Goal: Task Accomplishment & Management: Manage account settings

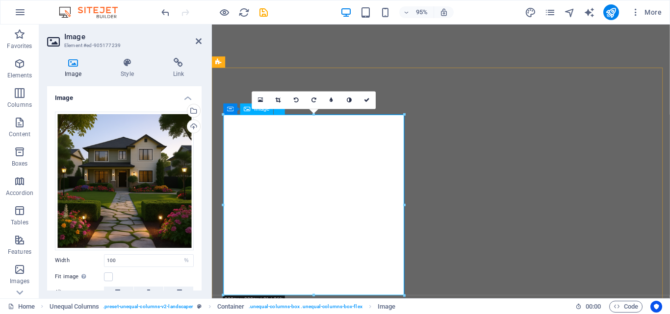
select select "%"
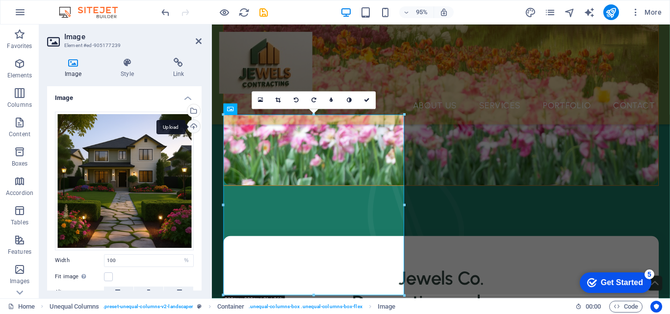
click at [191, 127] on div "Upload" at bounding box center [192, 127] width 15 height 15
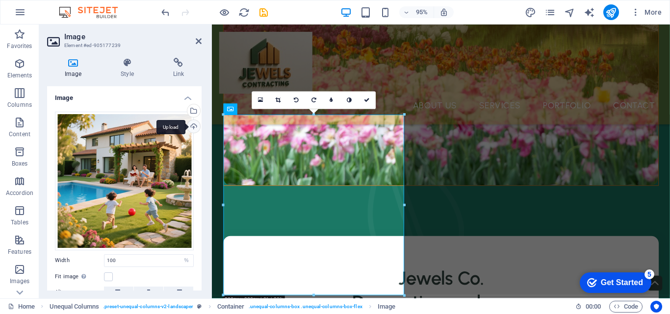
click at [188, 127] on div "Upload" at bounding box center [192, 127] width 15 height 15
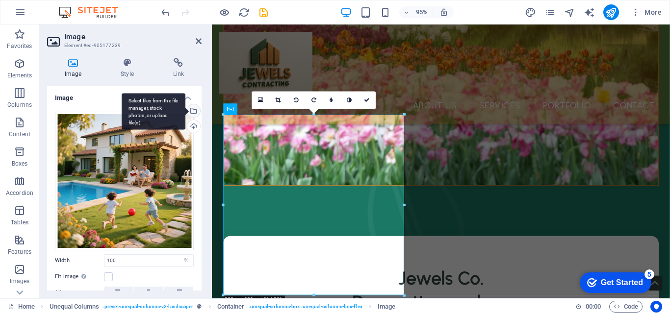
click at [191, 112] on div "Select files from the file manager, stock photos, or upload file(s)" at bounding box center [192, 111] width 15 height 15
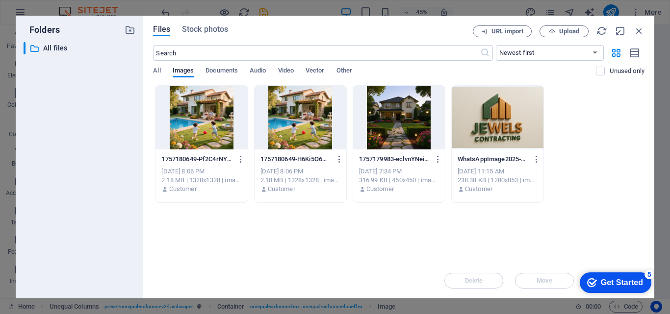
click at [279, 119] on div at bounding box center [301, 118] width 92 height 64
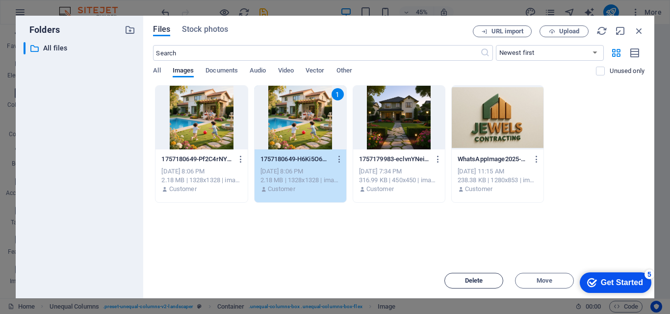
click at [486, 278] on button "Delete" at bounding box center [473, 281] width 59 height 16
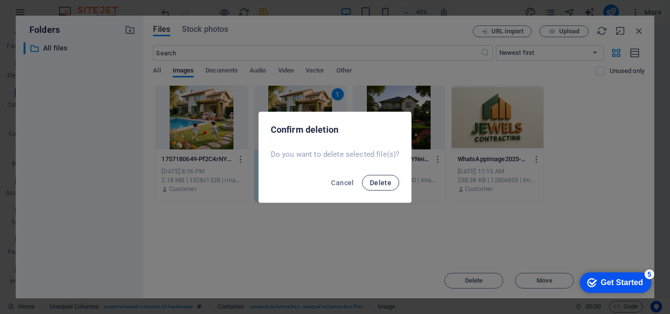
click at [385, 182] on span "Delete" at bounding box center [381, 183] width 22 height 8
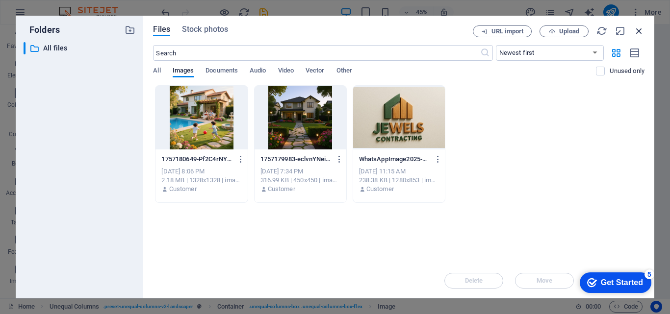
click at [637, 29] on icon "button" at bounding box center [639, 31] width 11 height 11
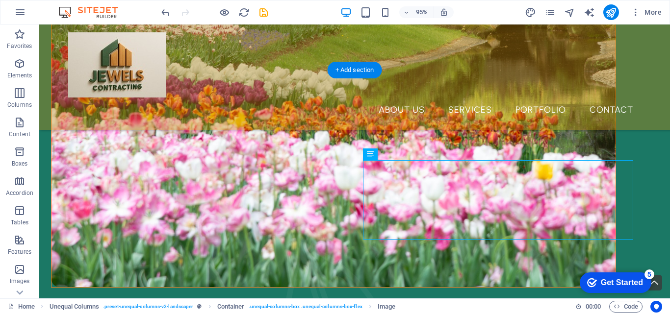
scroll to position [670, 0]
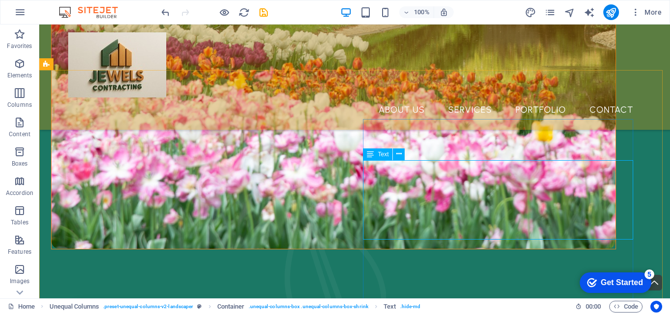
click at [373, 155] on icon at bounding box center [370, 155] width 7 height 12
click at [374, 155] on icon at bounding box center [370, 155] width 7 height 12
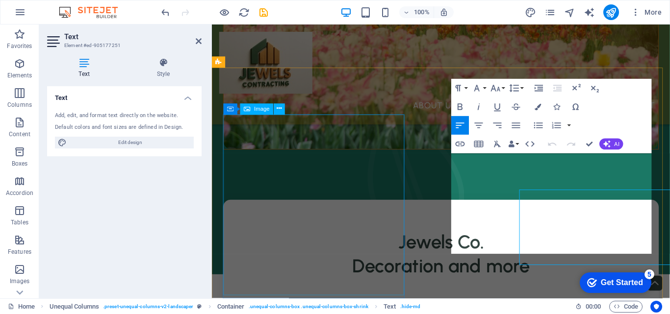
scroll to position [632, 0]
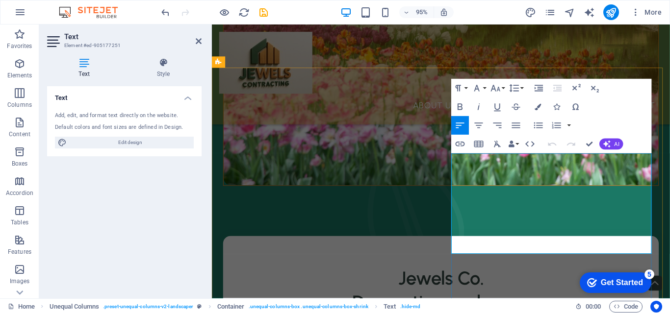
drag, startPoint x: 465, startPoint y: 164, endPoint x: 654, endPoint y: 264, distance: 213.9
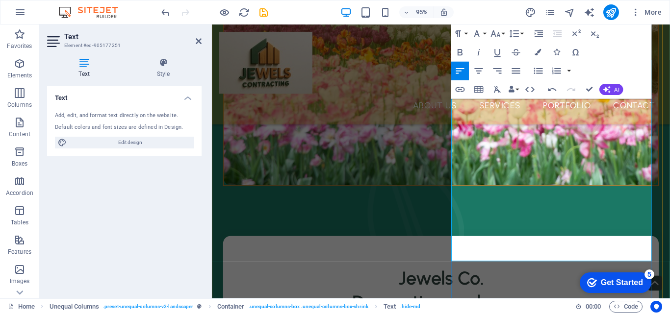
scroll to position [877, 0]
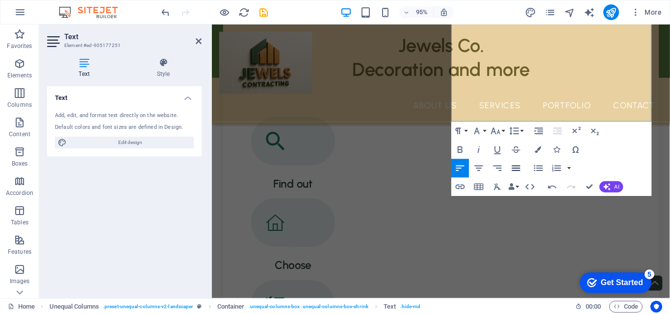
click at [516, 170] on icon "button" at bounding box center [515, 168] width 11 height 11
click at [198, 39] on icon at bounding box center [199, 41] width 6 height 8
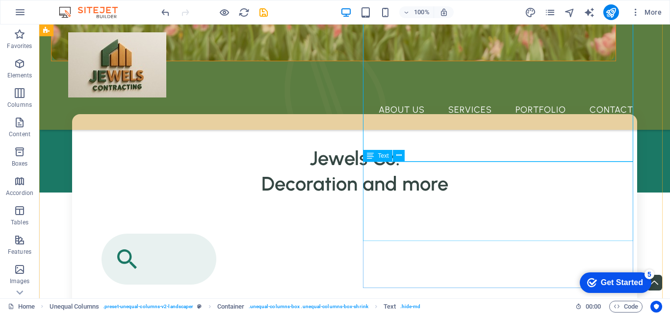
scroll to position [817, 0]
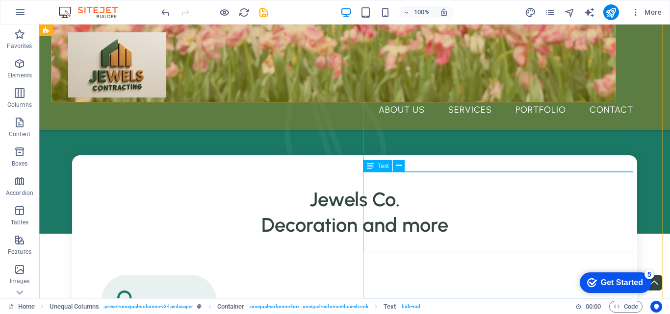
click at [380, 167] on span "Text" at bounding box center [383, 166] width 11 height 6
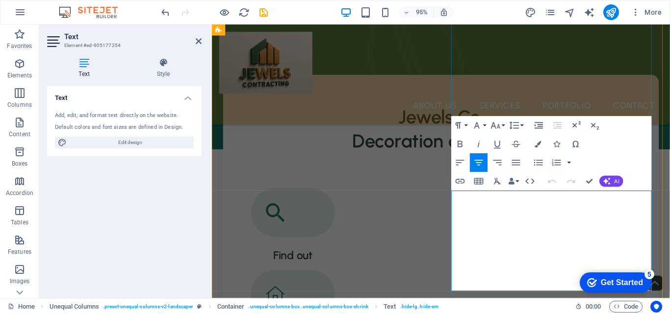
scroll to position [805, 0]
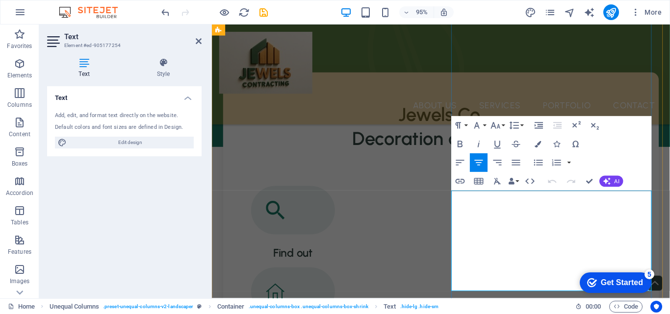
drag, startPoint x: 472, startPoint y: 229, endPoint x: 655, endPoint y: 303, distance: 197.3
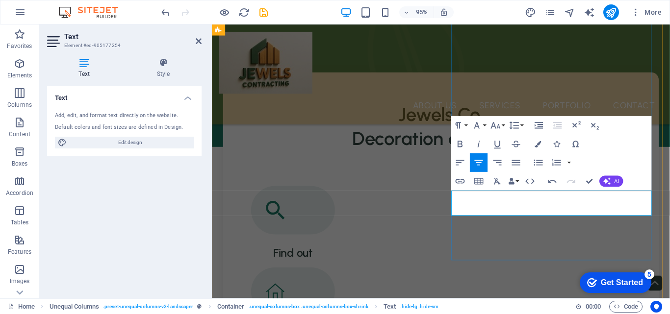
drag, startPoint x: 579, startPoint y: 210, endPoint x: 561, endPoint y: 213, distance: 18.4
drag, startPoint x: 561, startPoint y: 213, endPoint x: 573, endPoint y: 213, distance: 12.8
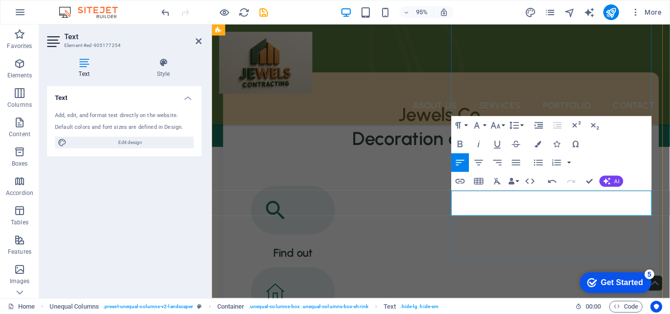
drag, startPoint x: 574, startPoint y: 207, endPoint x: 568, endPoint y: 207, distance: 6.4
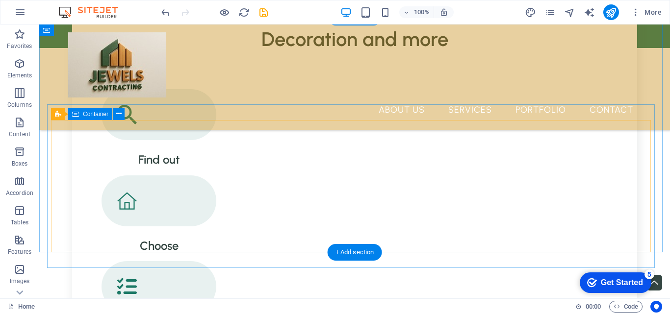
scroll to position [990, 0]
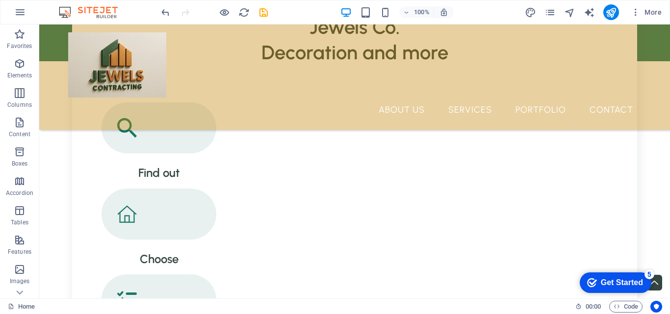
click at [620, 275] on div "checkmark Get Started 5" at bounding box center [616, 283] width 72 height 21
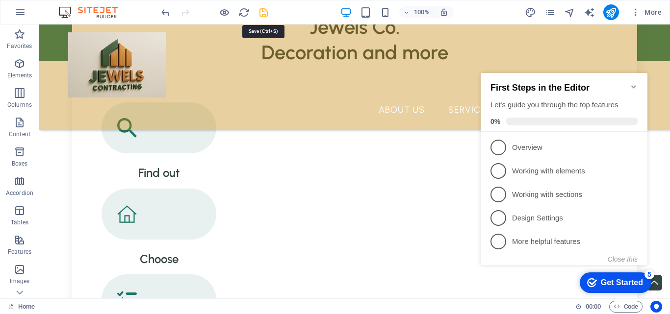
click at [262, 9] on icon "save" at bounding box center [263, 12] width 11 height 11
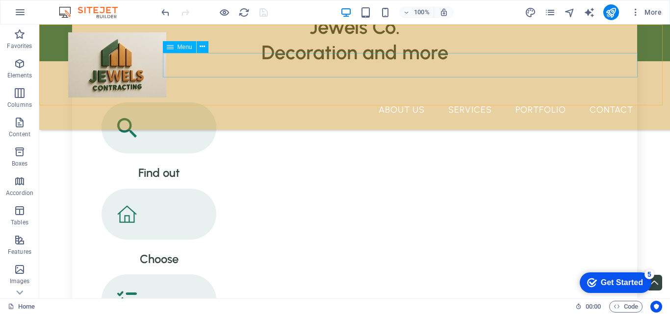
click at [477, 98] on nav "About Us Services Portfolio Contact" at bounding box center [354, 110] width 573 height 25
click at [466, 98] on nav "About Us Services Portfolio Contact" at bounding box center [354, 110] width 573 height 25
select select "1"
select select
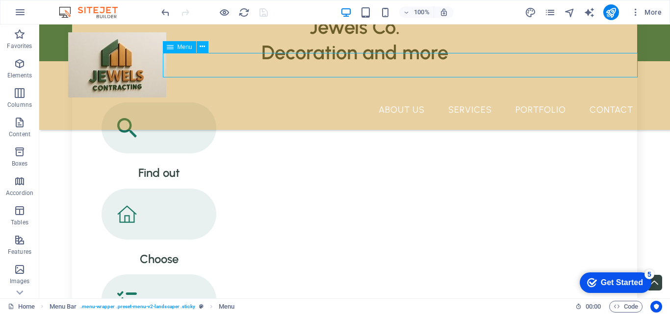
select select "2"
select select
select select "3"
select select
select select "4"
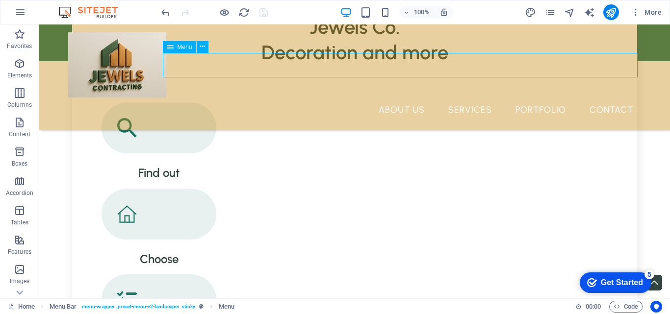
select select
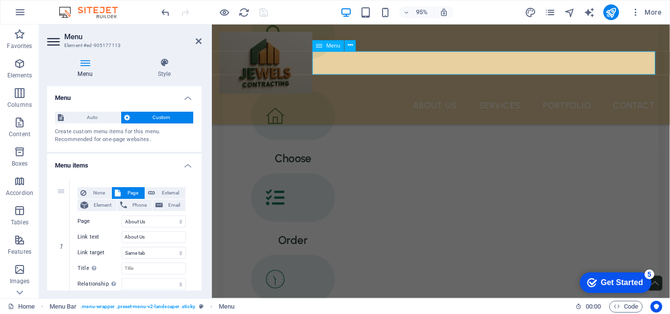
scroll to position [952, 0]
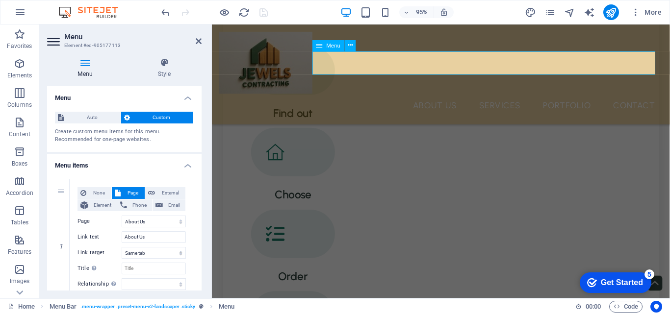
click at [494, 98] on nav "About Us Services Portfolio Contact" at bounding box center [453, 110] width 466 height 25
click at [498, 98] on nav "About Us Services Portfolio Contact" at bounding box center [453, 110] width 466 height 25
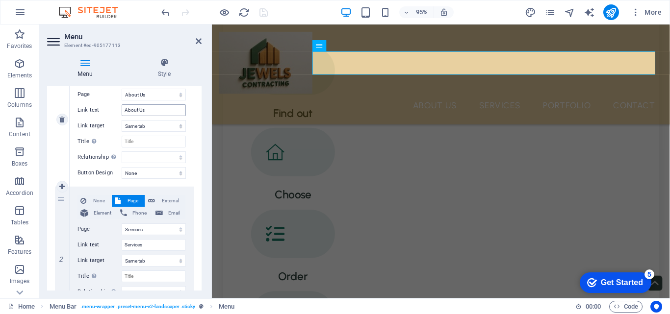
scroll to position [147, 0]
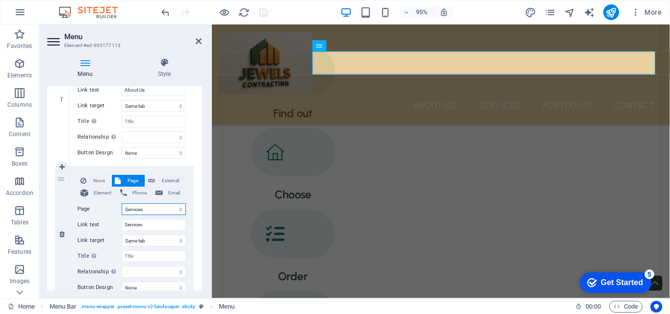
click at [147, 208] on select "Home About Us Services Portfolio Contact Legal Notice Privacy" at bounding box center [154, 210] width 64 height 12
click at [148, 228] on input "Services" at bounding box center [154, 225] width 64 height 12
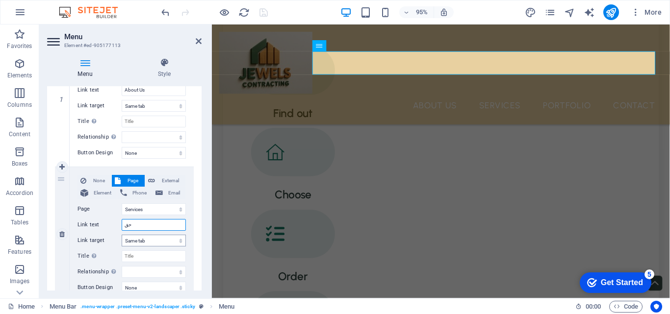
type input "حقخ"
select select
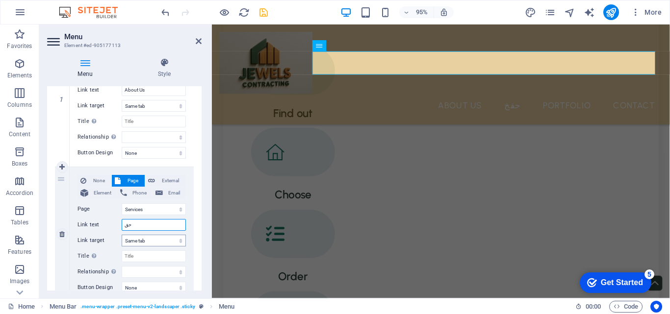
type input "ح"
select select
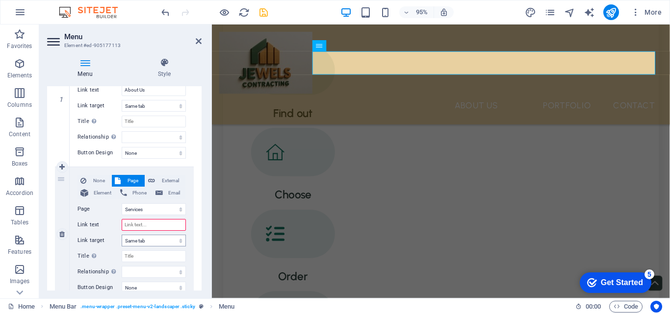
type input "p"
select select
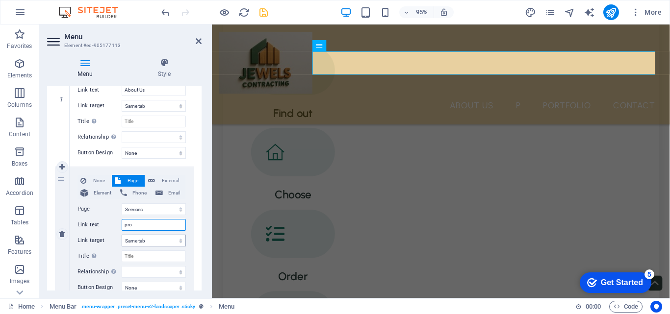
type input "prod"
select select
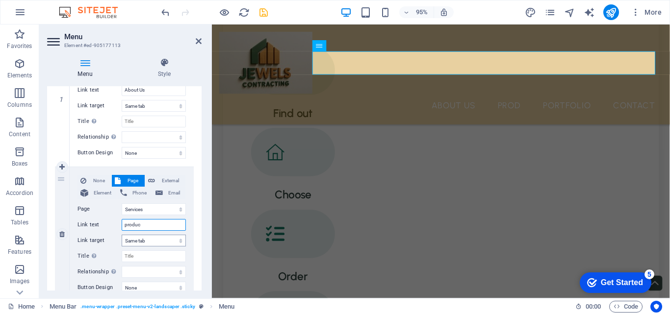
type input "product"
select select
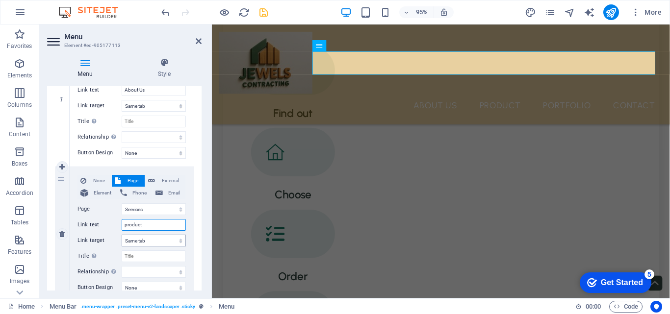
type input "products"
select select
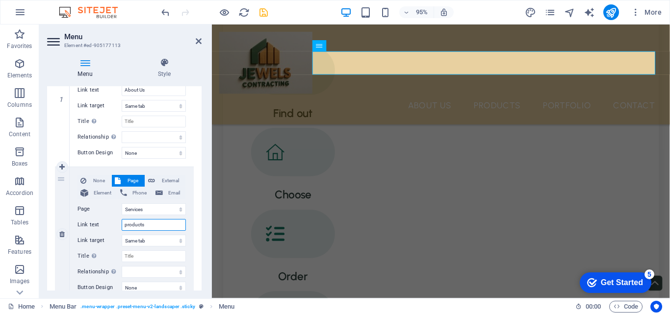
click at [128, 226] on input "products" at bounding box center [154, 225] width 64 height 12
type input "Products"
select select
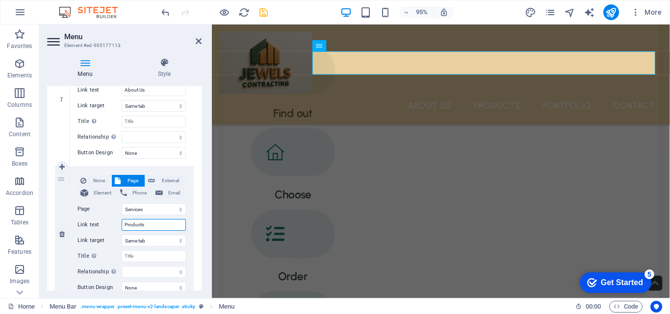
select select
type input "Products"
click at [116, 204] on label "Page" at bounding box center [99, 210] width 44 height 12
click at [122, 204] on select "Home About Us Services Portfolio Contact Legal Notice Privacy" at bounding box center [154, 210] width 64 height 12
click at [110, 234] on div "None Page External Element Phone Email Page Home About Us Services Portfolio Co…" at bounding box center [131, 226] width 108 height 103
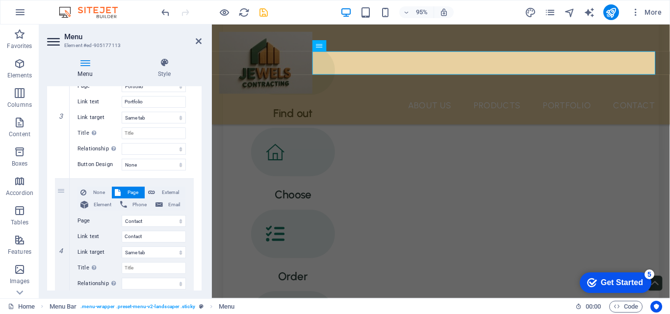
scroll to position [406, 0]
click at [146, 232] on input "Contact" at bounding box center [154, 236] width 64 height 12
type input "Contact us"
select select
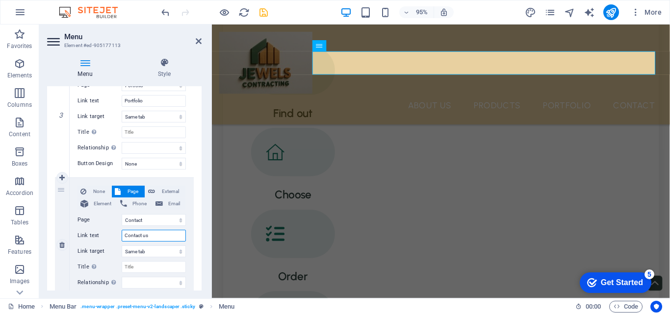
select select
type input "Contact"
select select
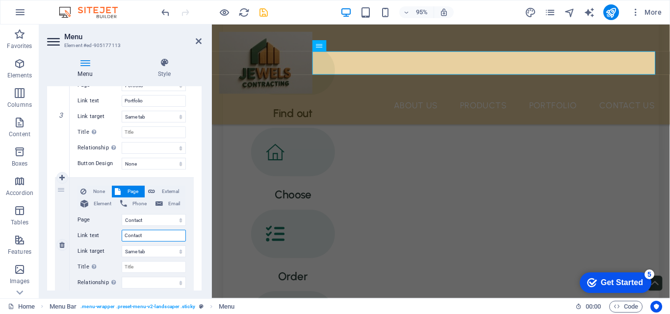
select select
type input "Contact Us"
select select
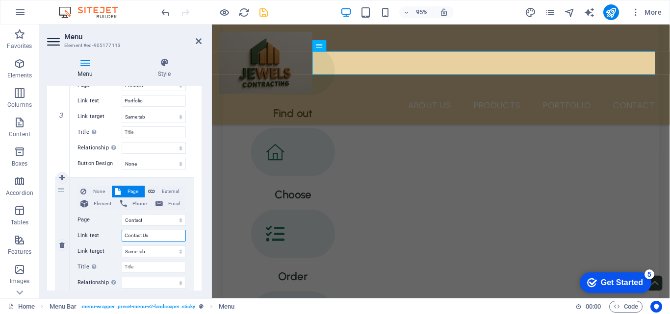
select select
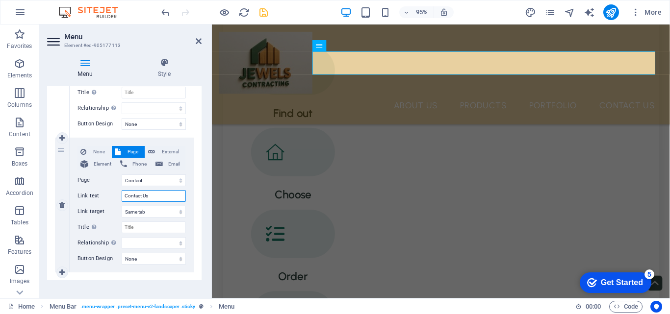
scroll to position [455, 0]
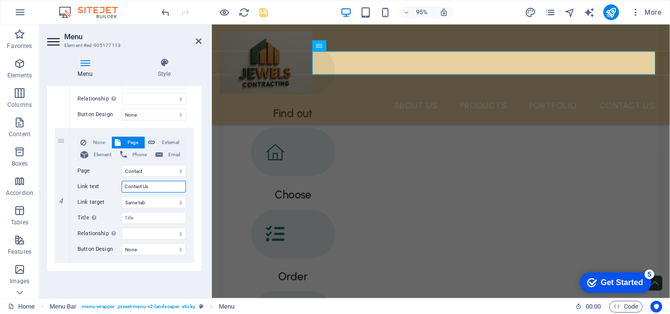
type input "Contact Us"
click at [83, 57] on div "Menu Style Menu Auto Custom Create custom menu items for this menu. Recommended…" at bounding box center [124, 174] width 170 height 249
click at [83, 66] on icon at bounding box center [85, 63] width 76 height 10
click at [165, 64] on icon at bounding box center [164, 63] width 75 height 10
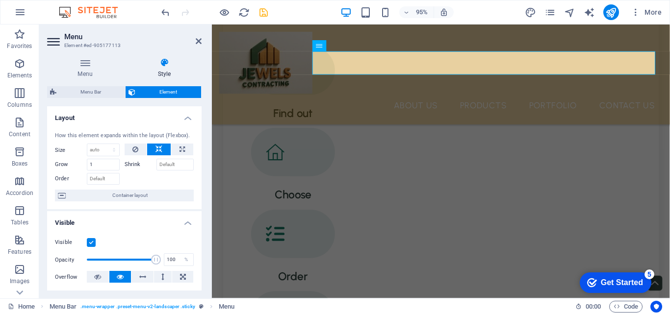
click at [165, 64] on icon at bounding box center [164, 63] width 75 height 10
click at [82, 63] on icon at bounding box center [85, 63] width 76 height 10
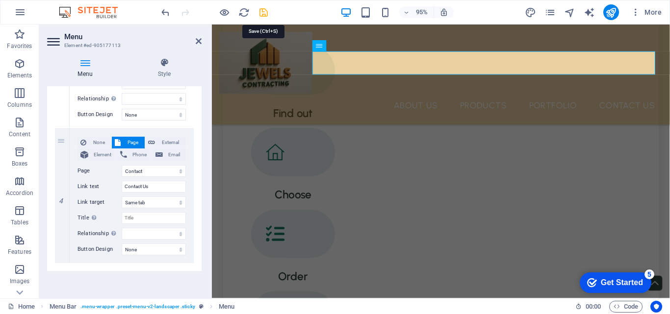
click at [260, 14] on icon "save" at bounding box center [263, 12] width 11 height 11
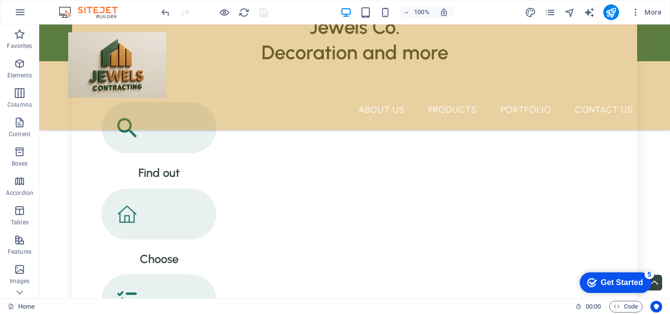
click at [588, 279] on icon "Get Started 5 items remaining, 0% complete" at bounding box center [592, 283] width 10 height 9
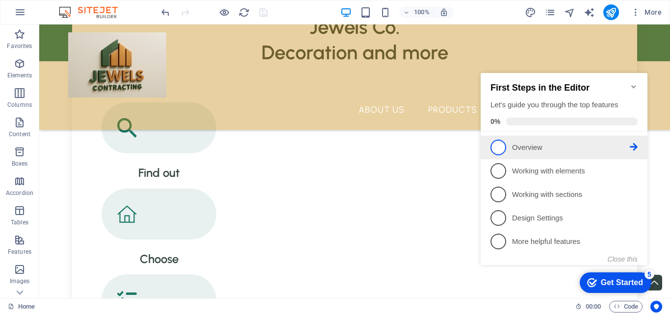
click at [502, 151] on span "1" at bounding box center [498, 148] width 16 height 16
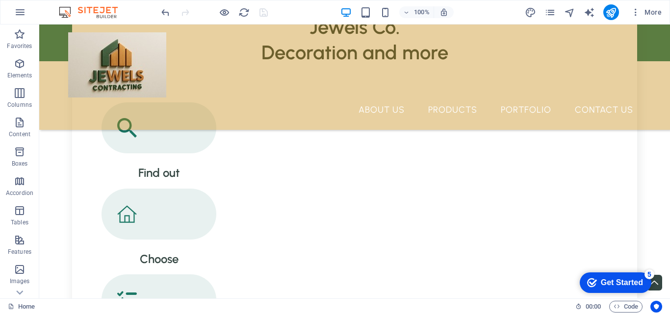
scroll to position [0, 0]
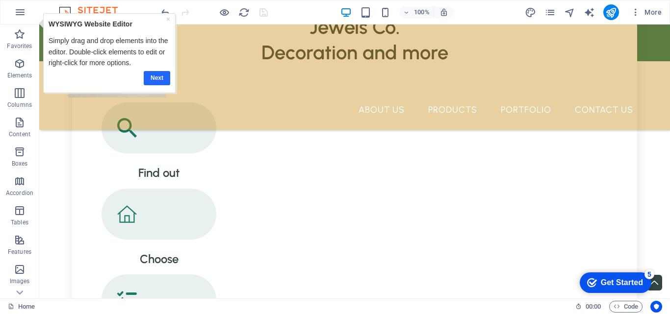
click at [151, 77] on link "Next" at bounding box center [156, 78] width 26 height 14
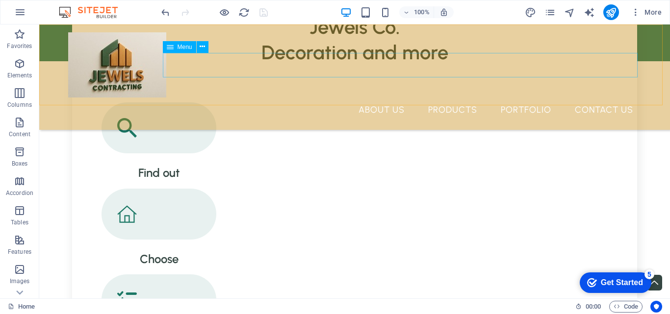
click at [448, 98] on nav "About Us Products Portfolio Contact Us" at bounding box center [354, 110] width 573 height 25
select select "1"
select select
select select "2"
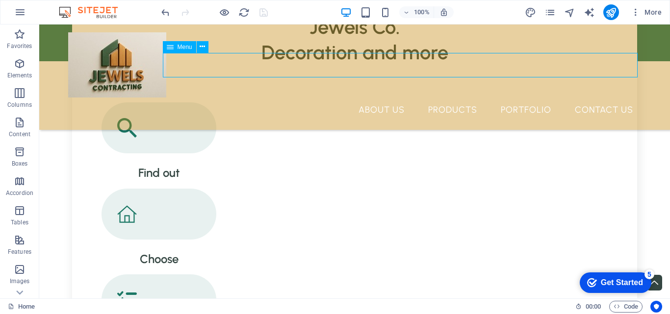
select select
select select "3"
select select
select select "4"
select select
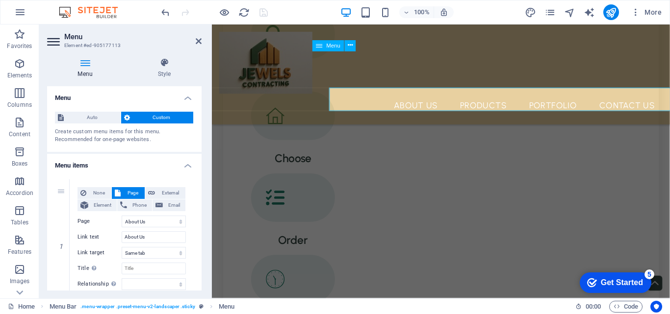
scroll to position [952, 0]
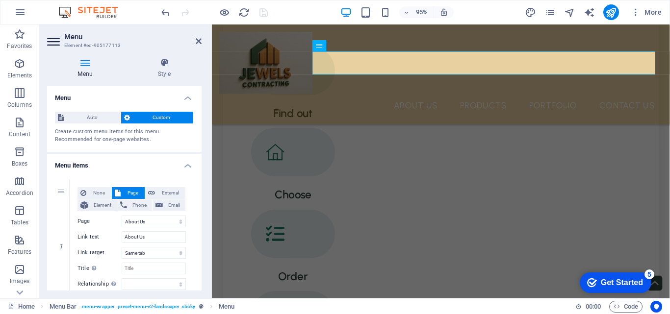
click at [200, 37] on h2 "Menu" at bounding box center [132, 36] width 137 height 9
click at [196, 43] on icon at bounding box center [199, 41] width 6 height 8
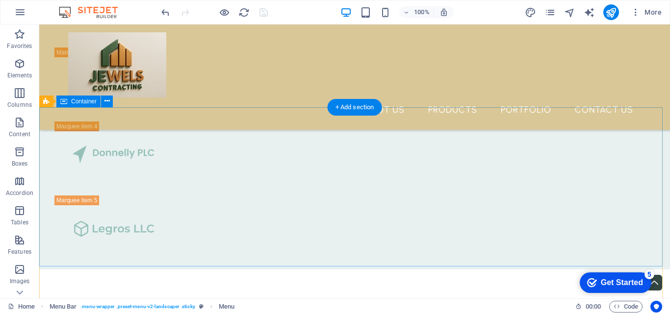
scroll to position [2706, 0]
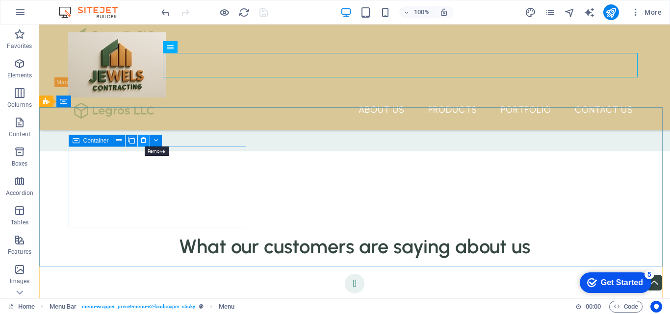
click at [145, 141] on icon at bounding box center [143, 140] width 5 height 10
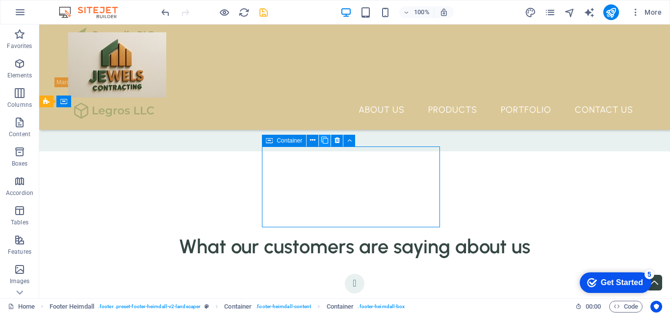
drag, startPoint x: 268, startPoint y: 141, endPoint x: 329, endPoint y: 146, distance: 61.0
click at [329, 146] on div "Container" at bounding box center [312, 141] width 100 height 12
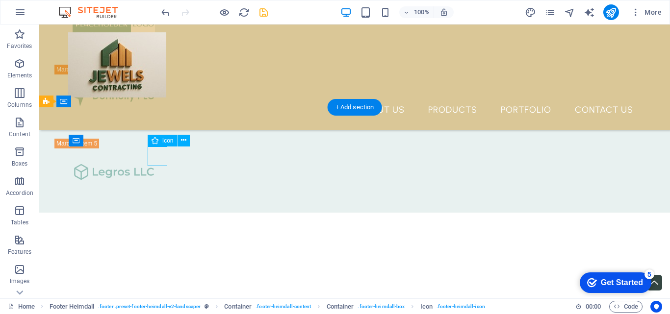
select select "xMidYMid"
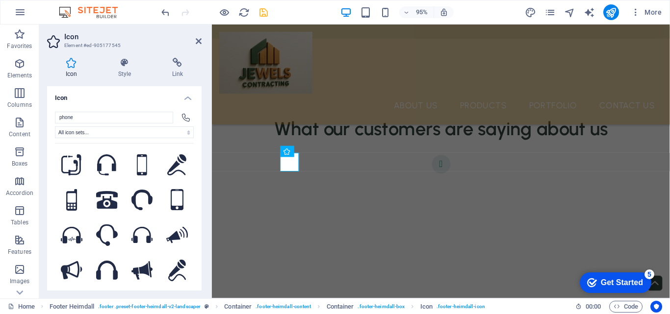
scroll to position [2650, 0]
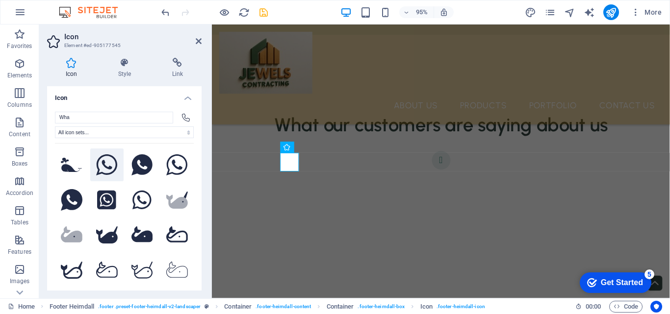
type input "Wha"
click at [106, 161] on icon at bounding box center [107, 165] width 22 height 22
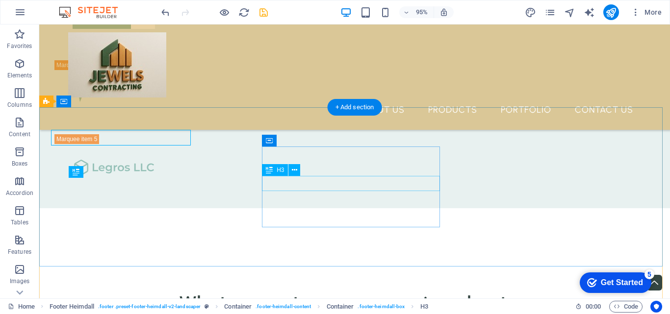
scroll to position [2706, 0]
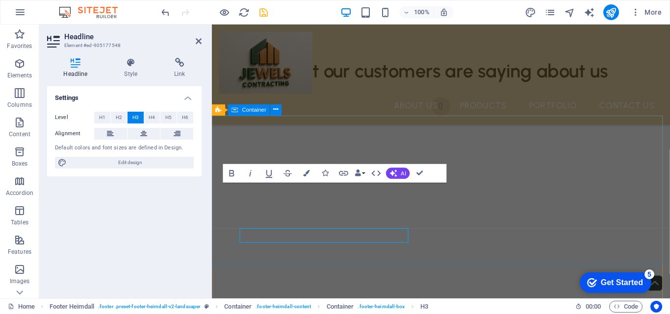
scroll to position [2650, 0]
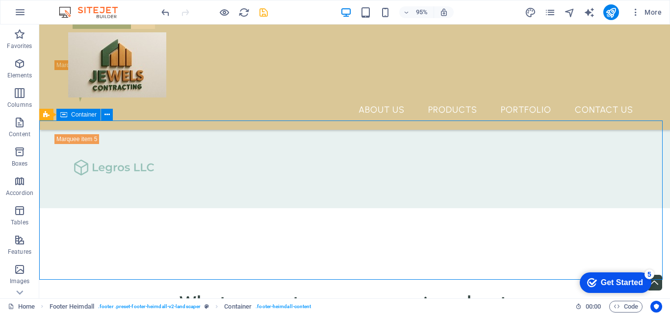
scroll to position [2693, 0]
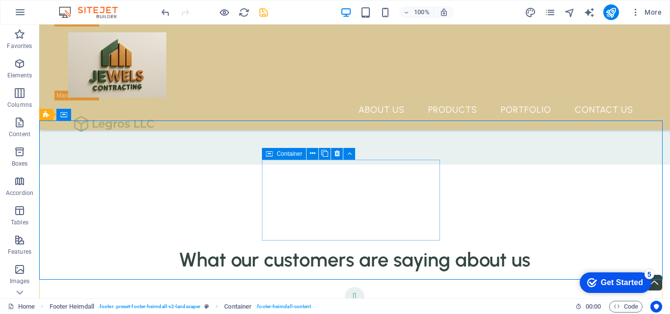
click at [285, 155] on span "Container" at bounding box center [290, 154] width 26 height 6
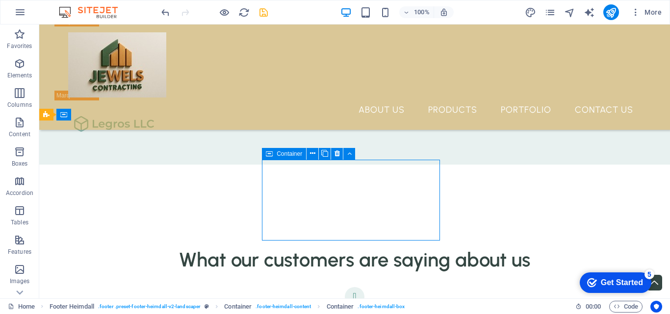
click at [285, 155] on span "Container" at bounding box center [290, 154] width 26 height 6
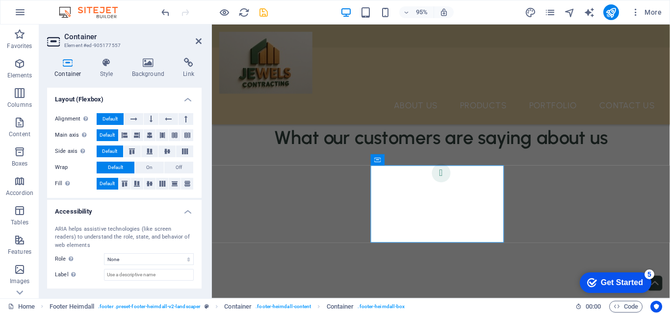
scroll to position [0, 0]
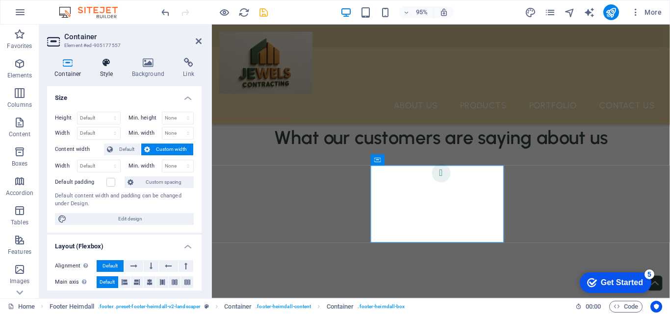
click at [108, 65] on icon at bounding box center [107, 63] width 28 height 10
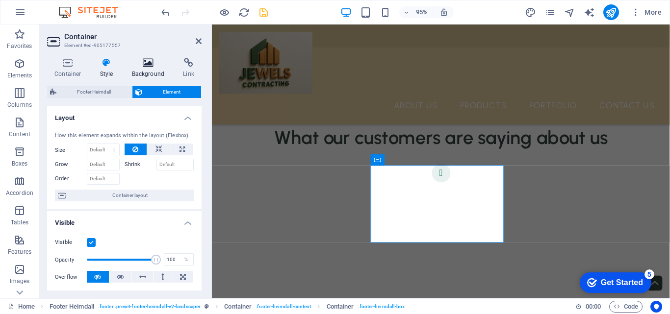
click at [145, 74] on h4 "Background" at bounding box center [150, 68] width 51 height 21
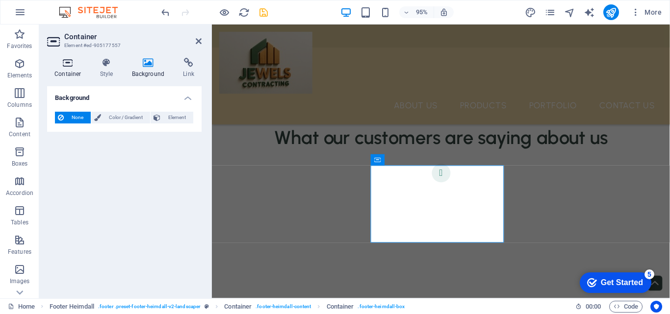
click at [67, 67] on h4 "Container" at bounding box center [70, 68] width 46 height 21
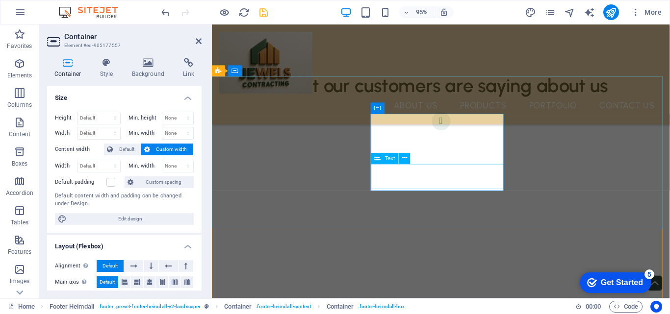
scroll to position [2642, 0]
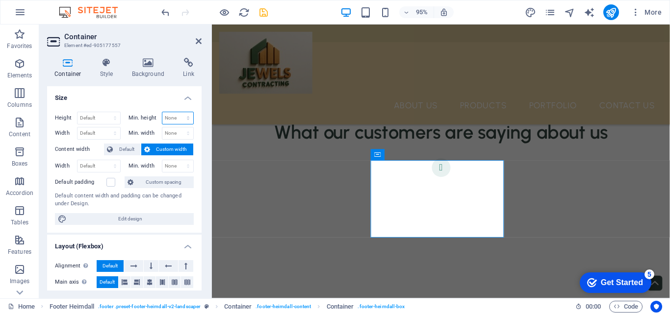
click at [186, 115] on select "None px rem % vh vw" at bounding box center [177, 118] width 31 height 12
click at [189, 63] on icon at bounding box center [189, 63] width 26 height 10
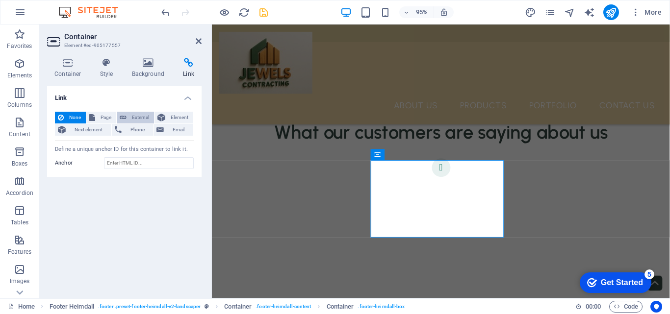
click at [137, 114] on span "External" at bounding box center [140, 118] width 22 height 12
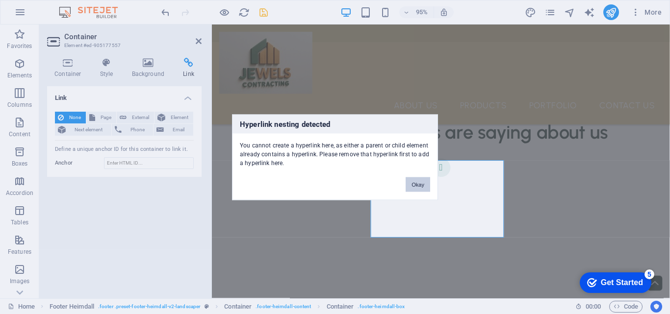
drag, startPoint x: 414, startPoint y: 185, endPoint x: 202, endPoint y: 170, distance: 212.9
click at [414, 185] on button "Okay" at bounding box center [418, 184] width 25 height 15
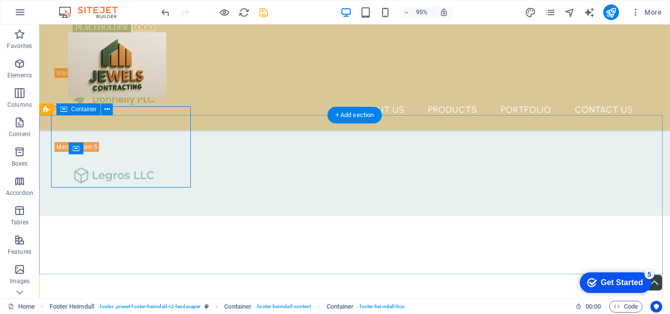
scroll to position [2699, 0]
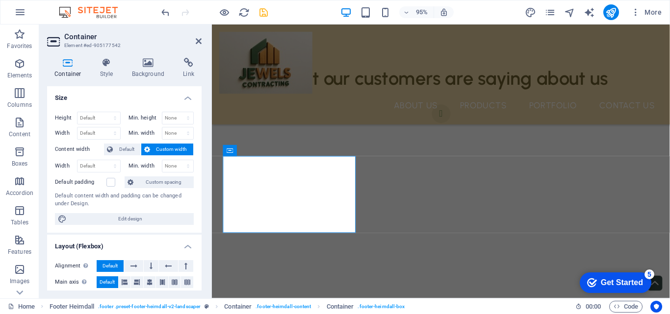
scroll to position [2642, 0]
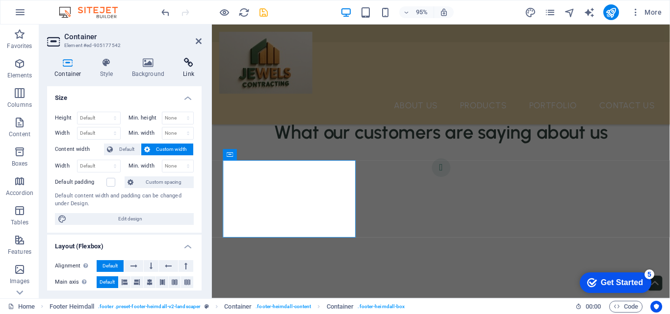
click at [192, 64] on icon at bounding box center [189, 63] width 26 height 10
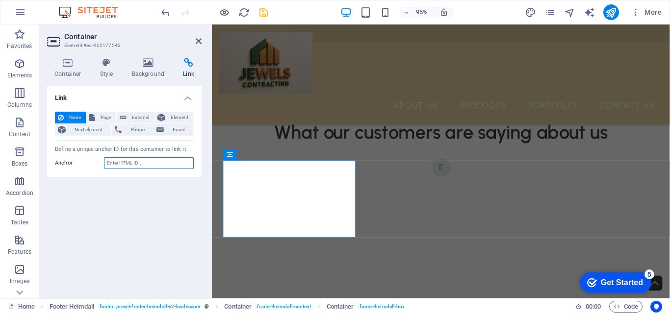
click at [117, 161] on input "Anchor" at bounding box center [149, 163] width 90 height 12
paste input "[URL][DOMAIN_NAME]"
type input "[URL][DOMAIN_NAME]"
click at [139, 175] on div "None Page External Element Next element Phone Email Page Home About Us Services…" at bounding box center [124, 141] width 154 height 74
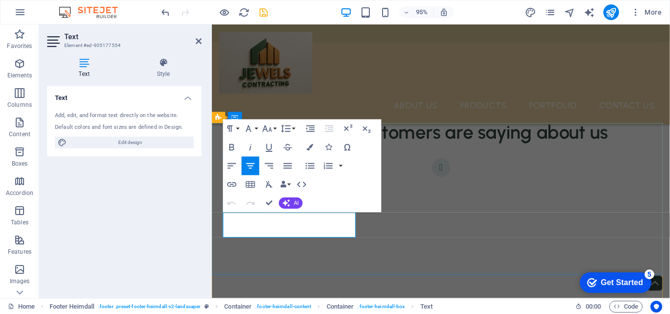
drag, startPoint x: 312, startPoint y: 244, endPoint x: 249, endPoint y: 227, distance: 66.0
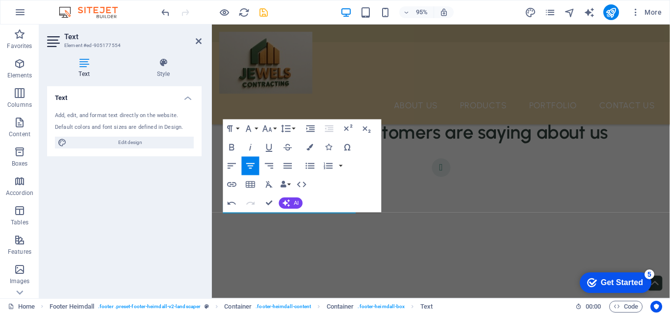
click at [177, 232] on div "Text Add, edit, and format text directly on the website. Default colors and fon…" at bounding box center [124, 188] width 154 height 204
click at [171, 228] on div "Text Add, edit, and format text directly on the website. Default colors and fon…" at bounding box center [124, 188] width 154 height 204
click at [197, 60] on icon at bounding box center [163, 63] width 77 height 10
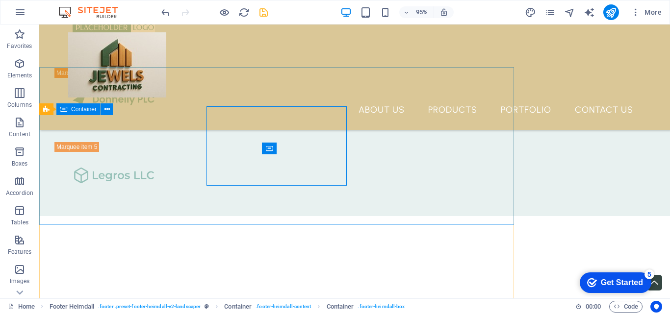
scroll to position [2699, 0]
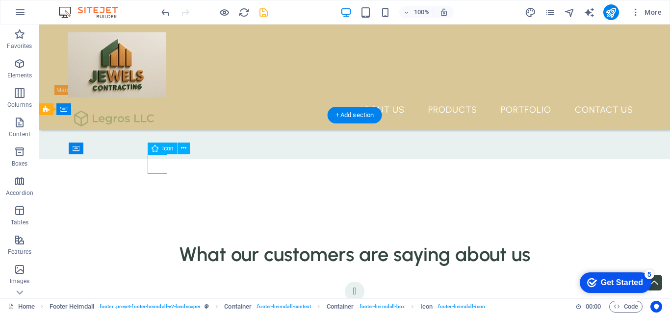
select select "xMidYMid"
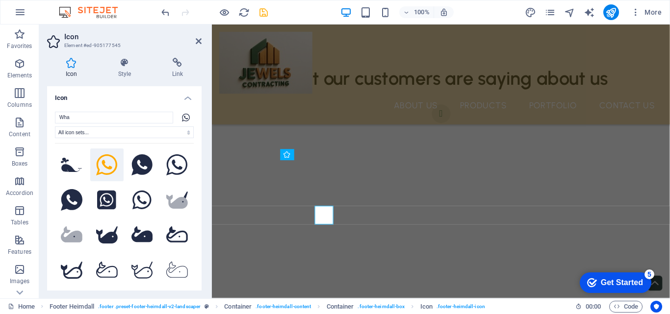
scroll to position [2642, 0]
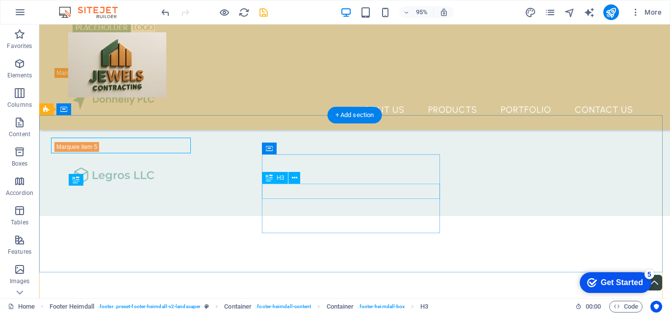
scroll to position [2699, 0]
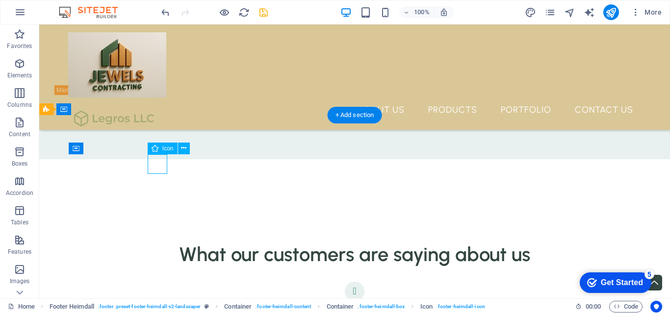
select select "xMidYMid"
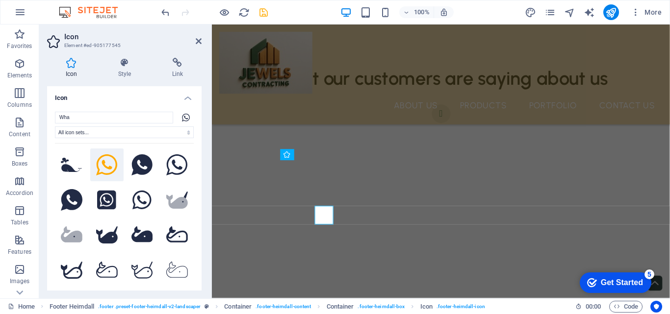
scroll to position [2642, 0]
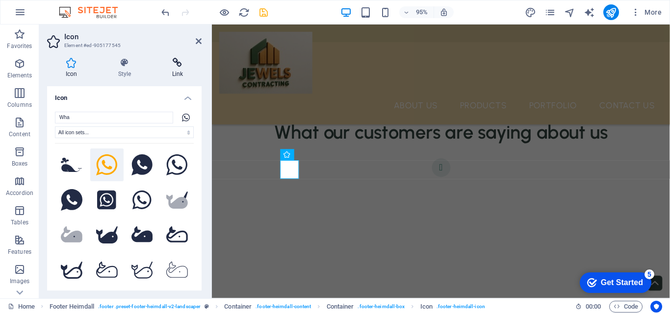
click at [184, 63] on icon at bounding box center [177, 63] width 48 height 10
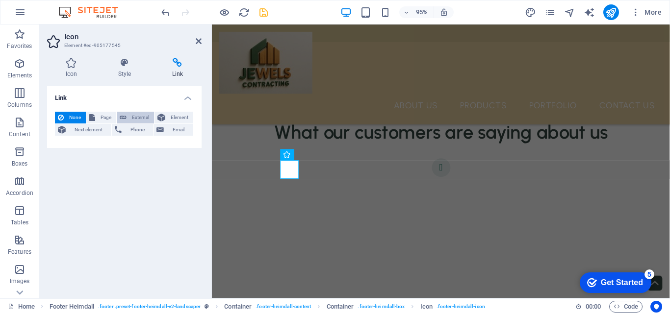
click at [137, 118] on span "External" at bounding box center [140, 118] width 22 height 12
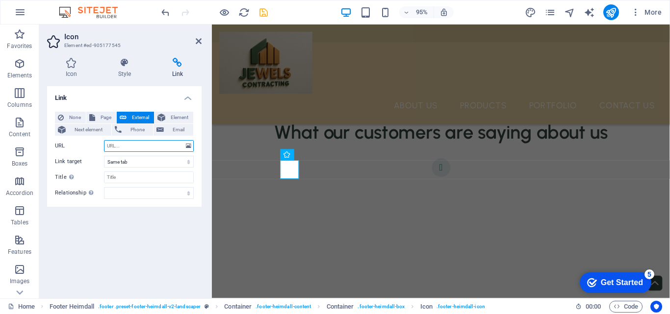
select select "blank"
paste input "[URL][DOMAIN_NAME]"
type input "[URL][DOMAIN_NAME]"
click at [128, 176] on input "Title Additional link description, should not be the same as the link text. The…" at bounding box center [149, 178] width 90 height 12
type input "Whatsapp"
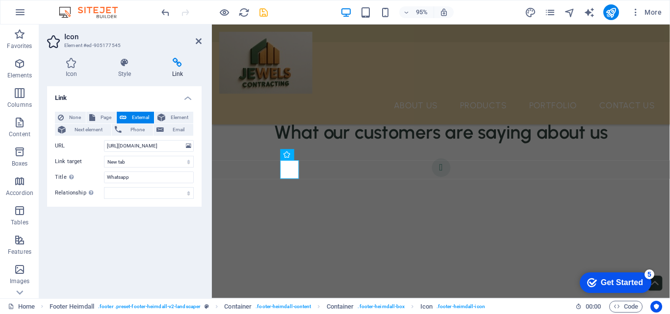
click at [109, 229] on div "Link None Page External Element Next element Phone Email Page Home About Us Ser…" at bounding box center [124, 188] width 154 height 204
click at [141, 223] on div "Link None Page External Element Next element Phone Email Page Home About Us Ser…" at bounding box center [124, 188] width 154 height 204
click at [147, 245] on div "Link None Page External Element Next element Phone Email Page Home About Us Ser…" at bounding box center [124, 188] width 154 height 204
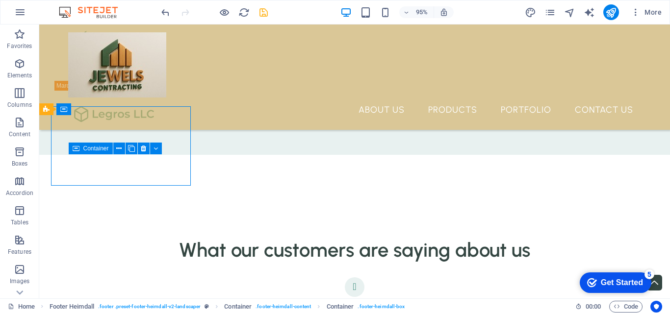
scroll to position [2699, 0]
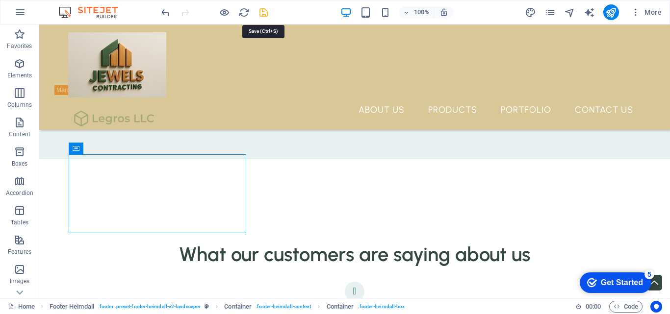
click at [262, 12] on icon "save" at bounding box center [263, 12] width 11 height 11
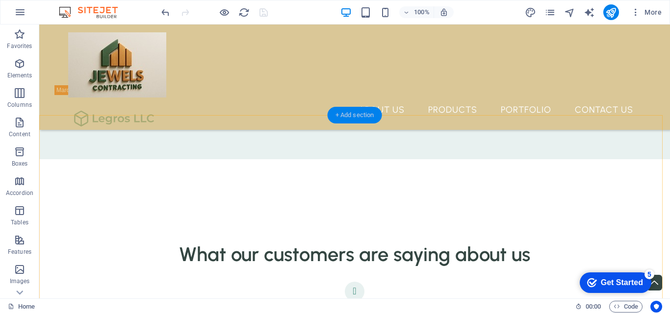
click at [343, 116] on div "+ Add section" at bounding box center [355, 115] width 54 height 17
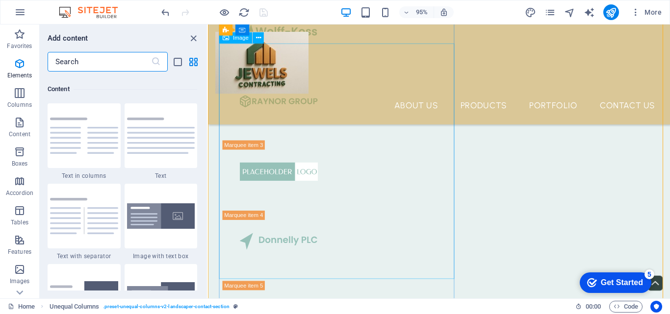
scroll to position [1716, 0]
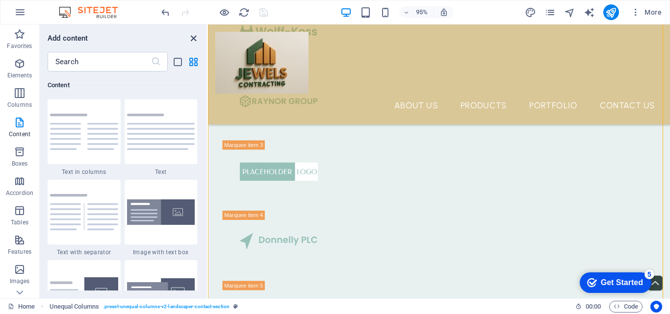
click at [194, 36] on icon "close panel" at bounding box center [193, 38] width 11 height 11
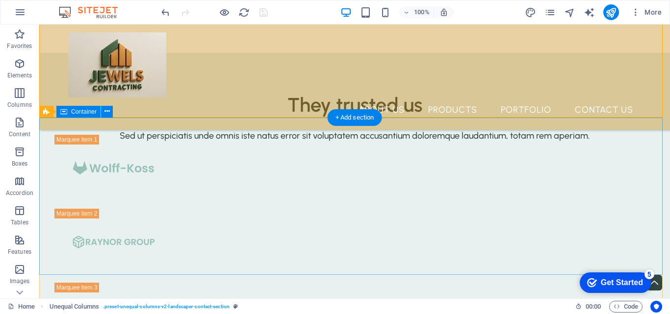
scroll to position [2696, 0]
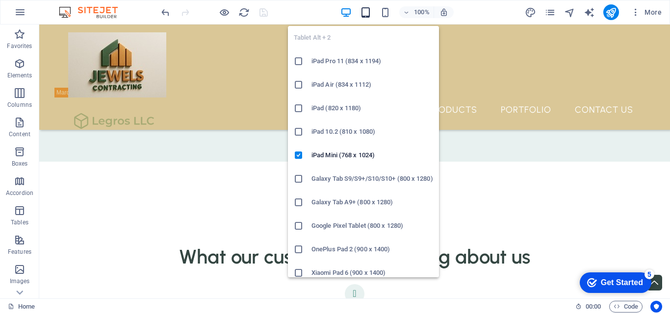
click at [362, 15] on icon "button" at bounding box center [365, 12] width 11 height 11
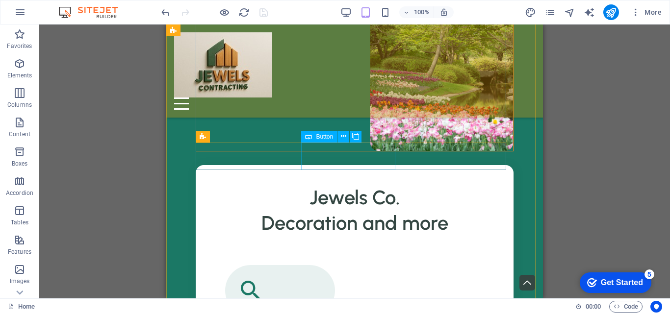
scroll to position [275, 0]
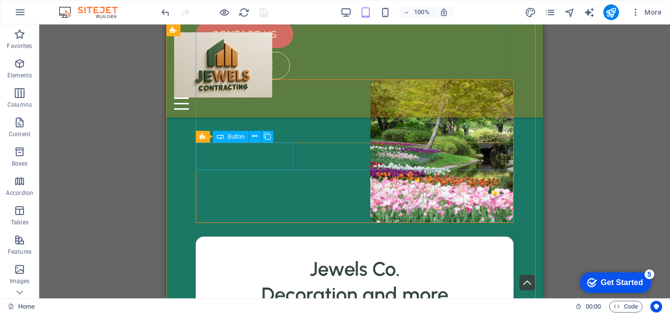
click at [225, 48] on div "contact us" at bounding box center [355, 34] width 318 height 27
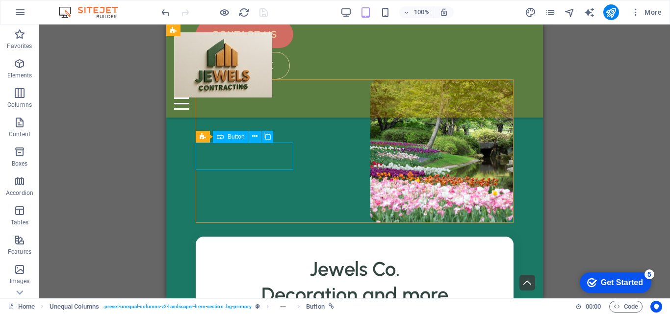
click at [225, 48] on div "contact us" at bounding box center [355, 34] width 318 height 27
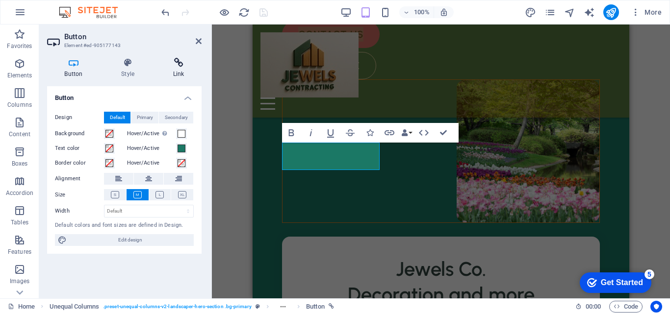
click at [181, 67] on icon at bounding box center [178, 63] width 46 height 10
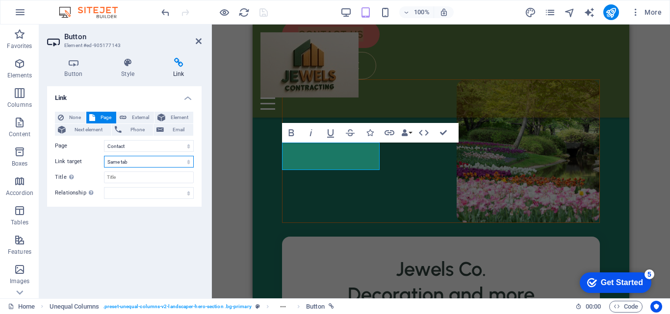
click at [189, 161] on select "New tab Same tab Overlay" at bounding box center [149, 162] width 90 height 12
select select "blank"
click at [104, 156] on select "New tab Same tab Overlay" at bounding box center [149, 162] width 90 height 12
click at [137, 119] on span "External" at bounding box center [140, 118] width 22 height 12
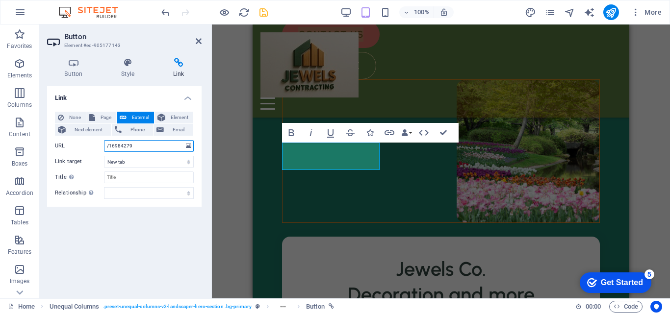
drag, startPoint x: 135, startPoint y: 145, endPoint x: 93, endPoint y: 144, distance: 42.2
click at [93, 144] on div "URL /16984279" at bounding box center [124, 146] width 139 height 12
paste input "[URL][DOMAIN_NAME]"
type input "[URL][DOMAIN_NAME]"
click at [71, 60] on icon at bounding box center [73, 63] width 53 height 10
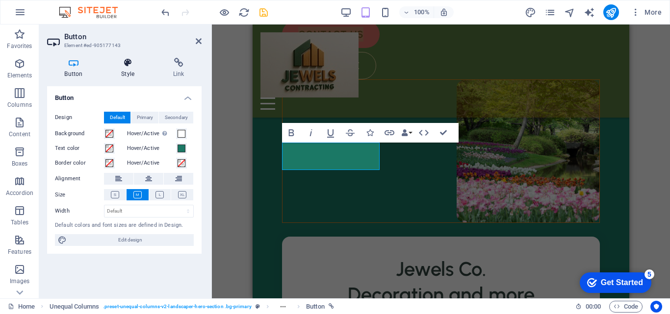
click at [131, 67] on icon at bounding box center [128, 63] width 48 height 10
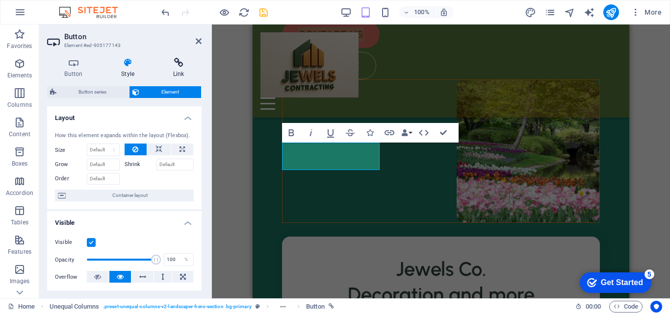
click at [178, 61] on icon at bounding box center [178, 63] width 46 height 10
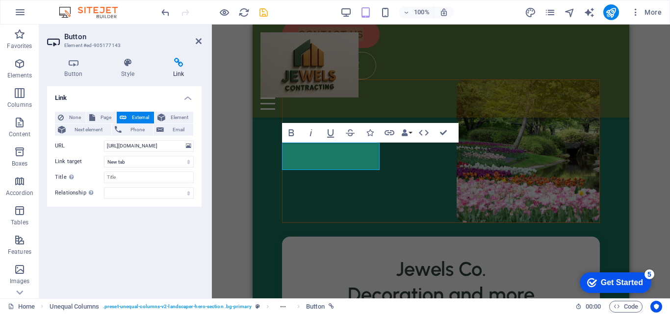
click at [141, 229] on div "Link None Page External Element Next element Phone Email Page Home About Us Ser…" at bounding box center [124, 188] width 154 height 204
click at [411, 79] on div "free quote" at bounding box center [441, 65] width 318 height 27
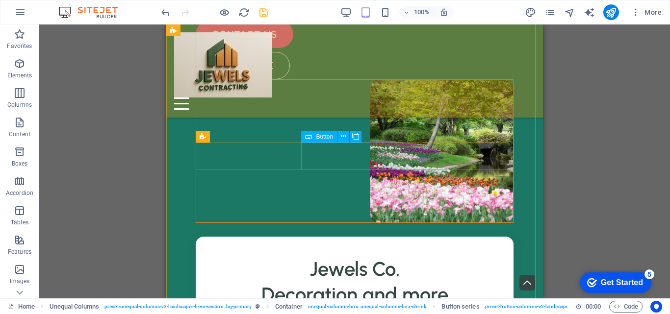
click at [355, 79] on div "free quote" at bounding box center [355, 65] width 318 height 27
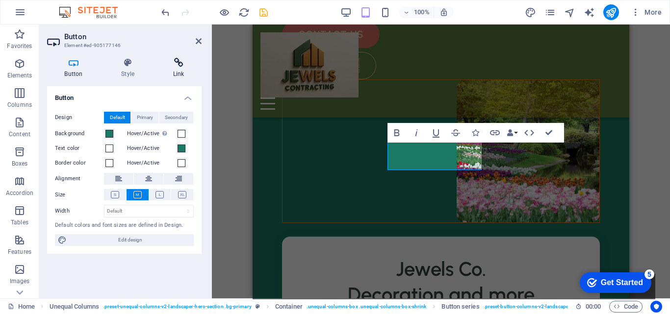
click at [182, 66] on icon at bounding box center [178, 63] width 46 height 10
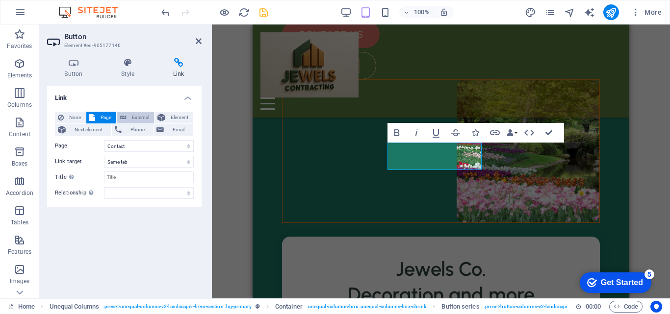
click at [146, 113] on span "External" at bounding box center [140, 118] width 22 height 12
select select "blank"
click at [200, 39] on icon at bounding box center [199, 41] width 6 height 8
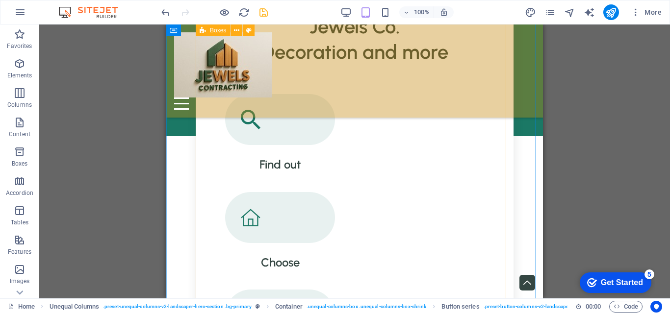
scroll to position [520, 0]
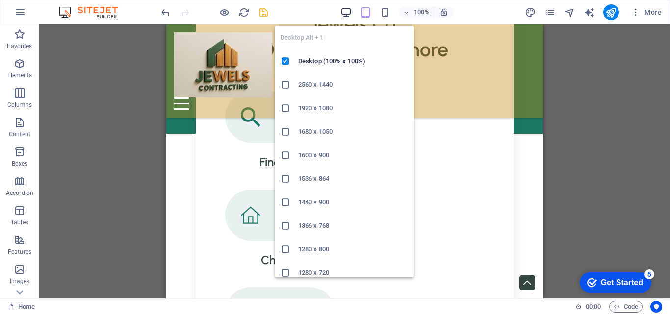
click at [348, 11] on icon "button" at bounding box center [345, 12] width 11 height 11
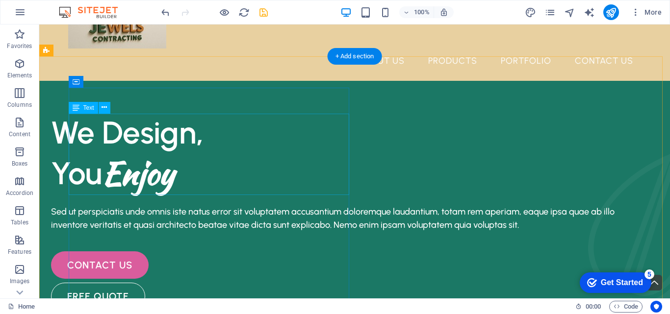
scroll to position [0, 0]
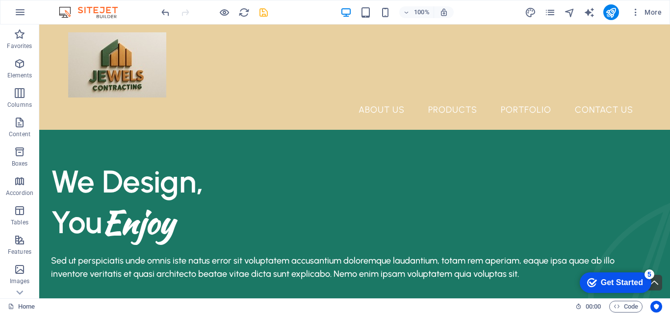
click at [630, 284] on div "Get Started" at bounding box center [622, 283] width 42 height 9
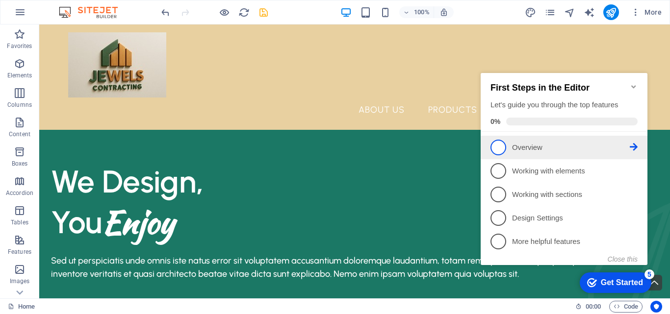
click at [492, 143] on span "1" at bounding box center [498, 148] width 16 height 16
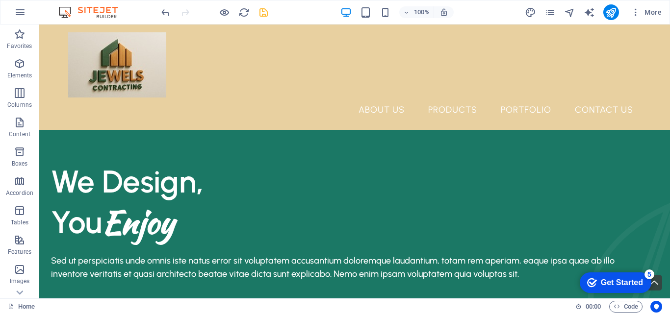
click at [609, 280] on div "Get Started" at bounding box center [622, 283] width 42 height 9
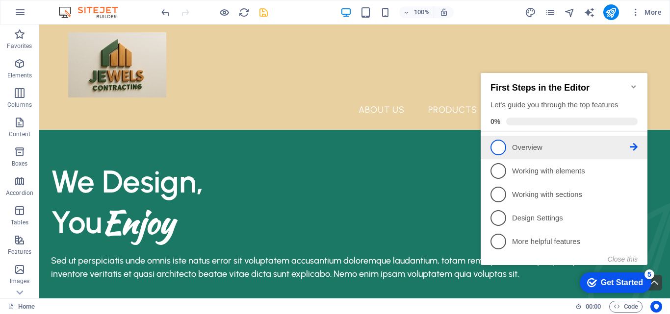
click at [631, 145] on icon at bounding box center [634, 147] width 8 height 8
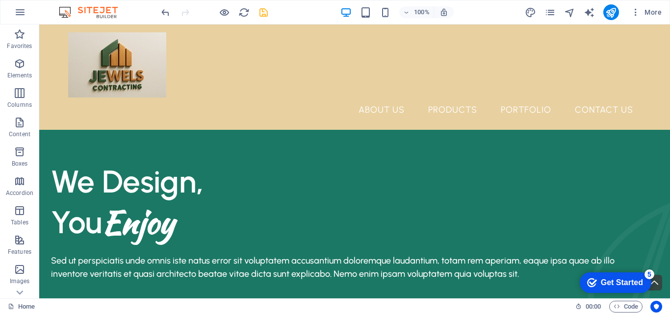
click at [638, 279] on div "Get Started" at bounding box center [622, 283] width 42 height 9
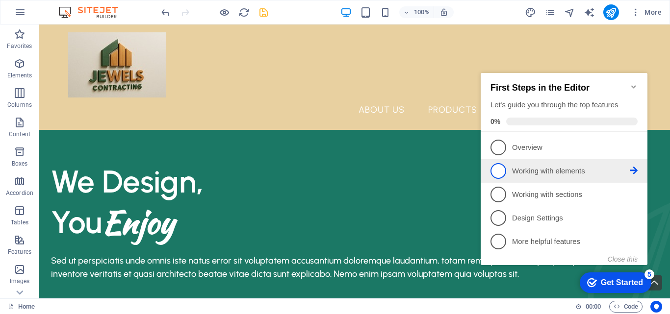
click at [500, 168] on span "2" at bounding box center [498, 171] width 16 height 16
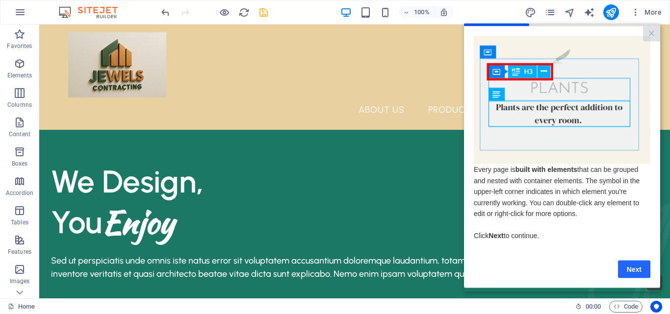
click at [628, 277] on link "Next" at bounding box center [634, 269] width 32 height 18
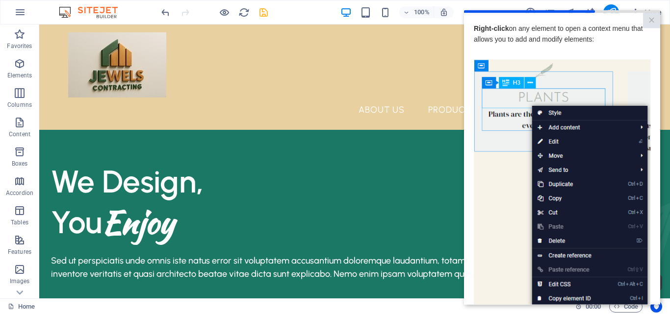
scroll to position [130, 0]
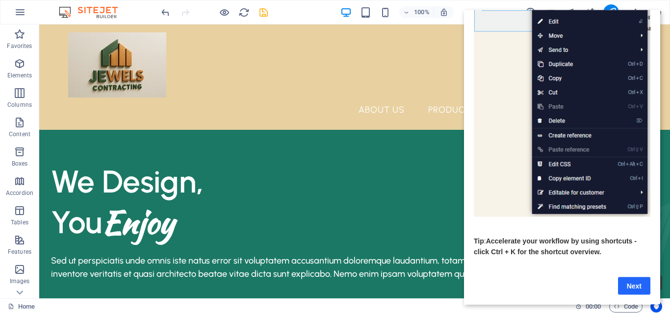
click at [628, 278] on link "Next" at bounding box center [634, 286] width 32 height 18
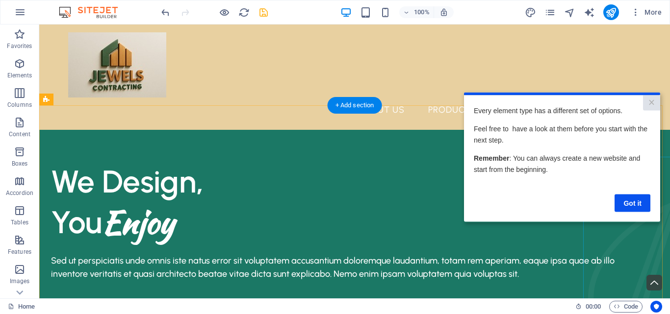
scroll to position [0, 0]
click at [633, 206] on link "Got it" at bounding box center [632, 203] width 36 height 18
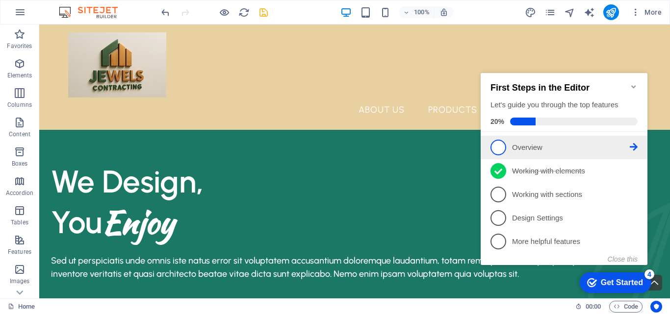
click at [499, 143] on span "1" at bounding box center [498, 148] width 16 height 16
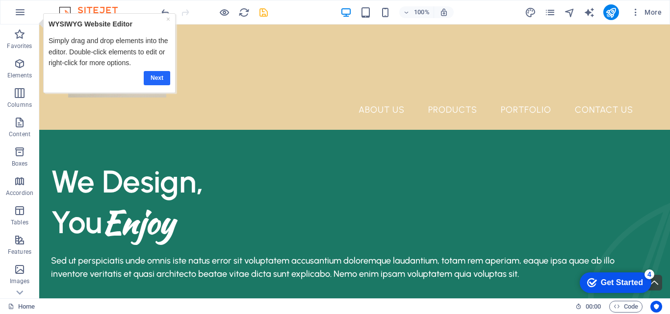
click at [155, 76] on link "Next" at bounding box center [156, 78] width 26 height 14
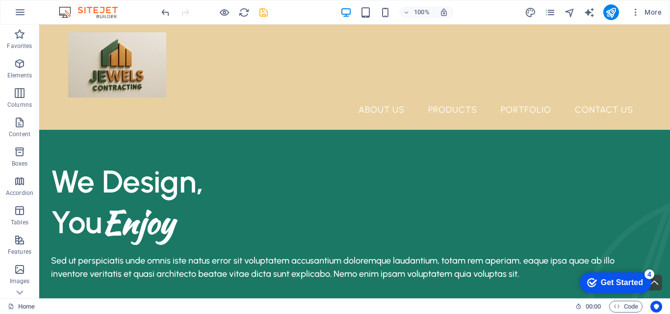
click at [614, 282] on div "Get Started" at bounding box center [622, 283] width 42 height 9
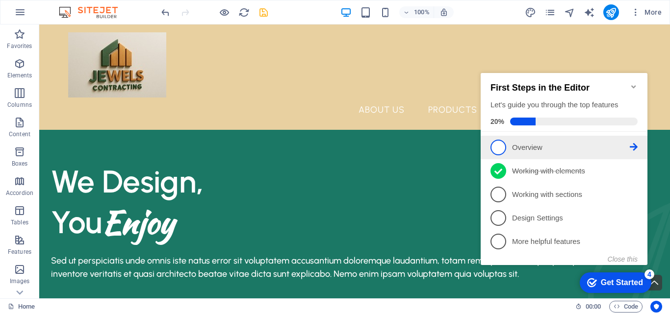
click at [494, 141] on span "1" at bounding box center [498, 148] width 16 height 16
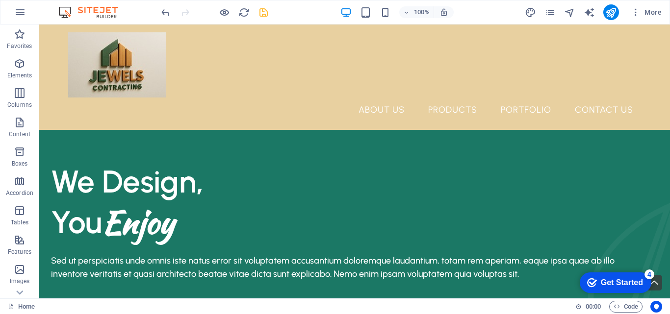
click at [596, 280] on div "checkmark Get Started 4" at bounding box center [615, 283] width 56 height 10
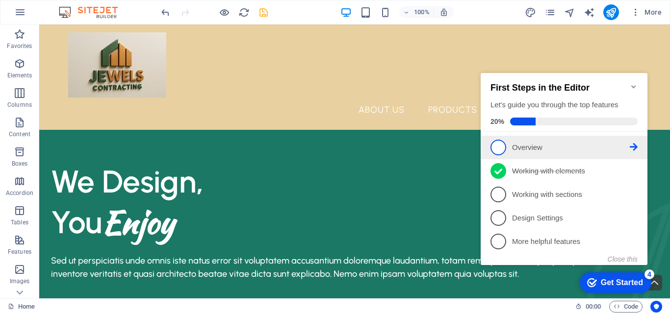
click at [497, 149] on span "1" at bounding box center [498, 148] width 16 height 16
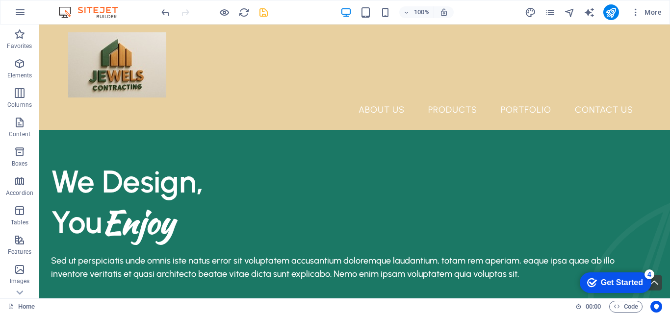
click at [648, 282] on div "checkmark Get Started 4" at bounding box center [616, 283] width 72 height 21
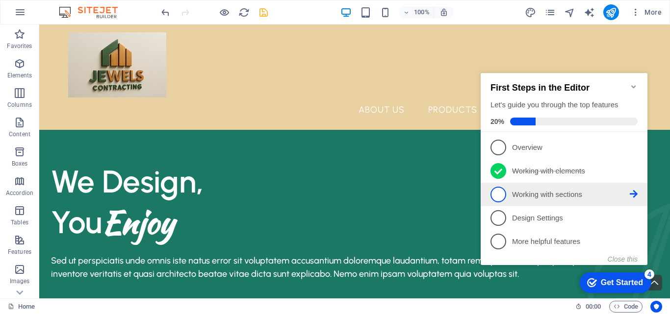
click at [517, 196] on p "Working with sections - incomplete" at bounding box center [571, 195] width 118 height 10
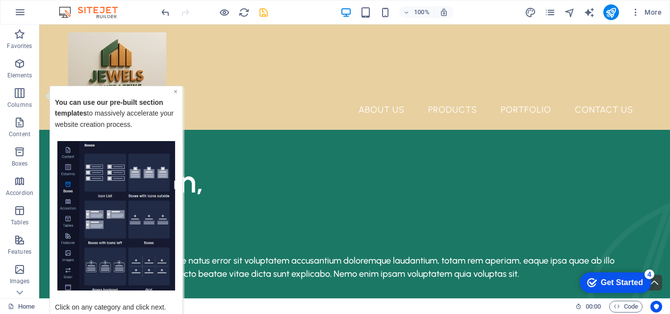
click at [175, 91] on link "×" at bounding box center [176, 91] width 4 height 8
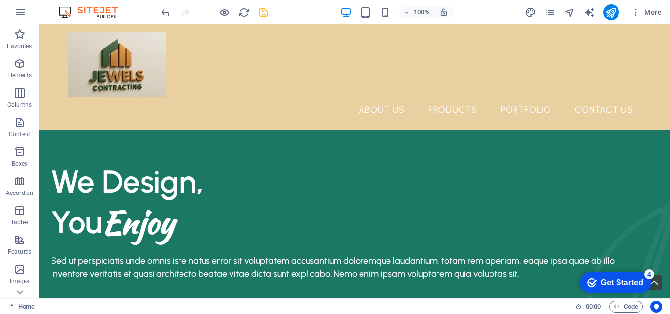
click at [615, 283] on div "Get Started" at bounding box center [622, 283] width 42 height 9
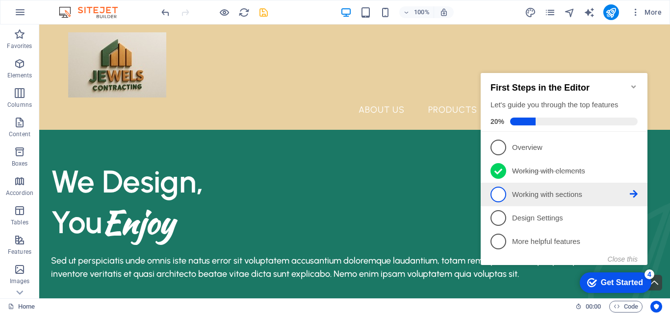
click at [635, 192] on icon at bounding box center [634, 194] width 8 height 8
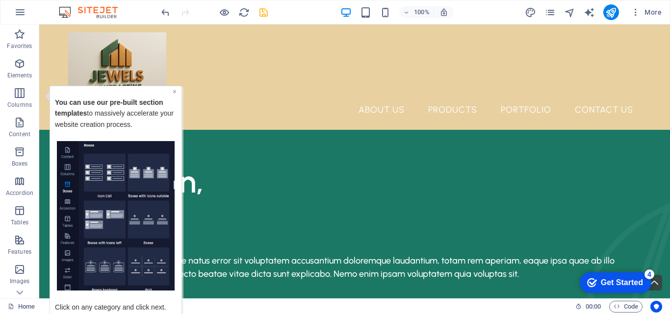
click at [176, 92] on link "×" at bounding box center [175, 91] width 4 height 8
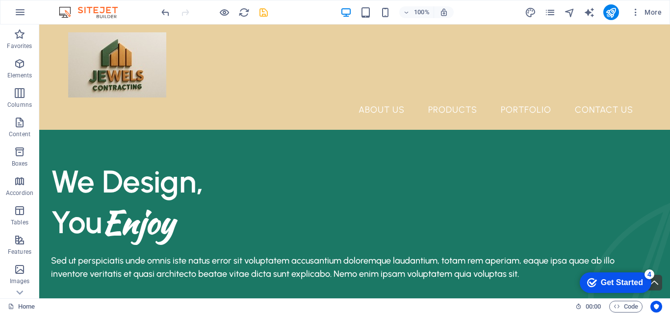
click at [618, 289] on div "checkmark Get Started 4" at bounding box center [616, 283] width 72 height 21
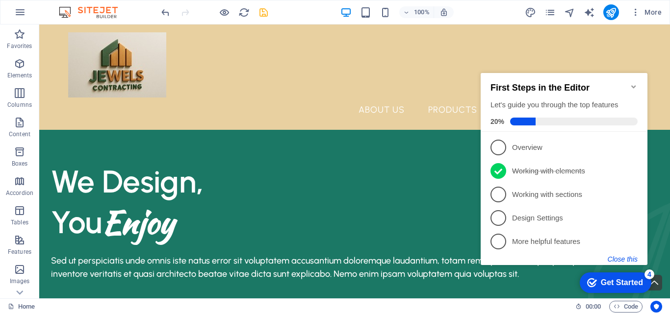
click at [623, 257] on button "Close this" at bounding box center [623, 259] width 30 height 8
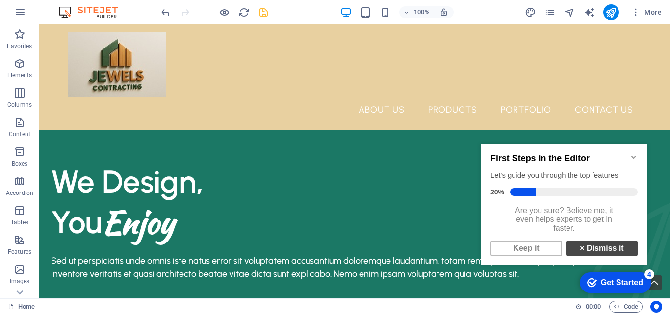
click at [581, 249] on link "× Dismiss it" at bounding box center [602, 249] width 72 height 16
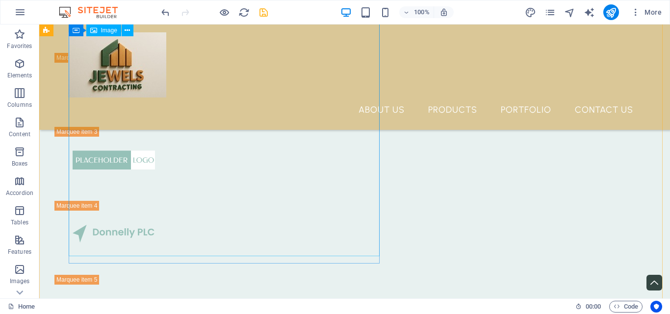
scroll to position [2452, 0]
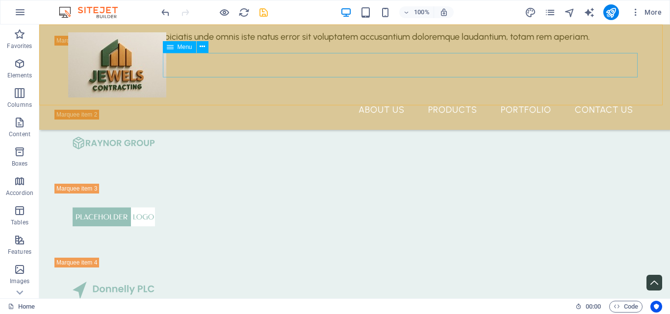
click at [378, 98] on nav "About Us Products Portfolio Contact Us" at bounding box center [354, 110] width 573 height 25
click at [397, 98] on nav "About Us Products Portfolio Contact Us" at bounding box center [354, 110] width 573 height 25
click at [170, 48] on icon at bounding box center [170, 47] width 7 height 12
click at [185, 46] on span "Menu" at bounding box center [185, 47] width 15 height 6
click at [204, 47] on icon at bounding box center [202, 47] width 5 height 10
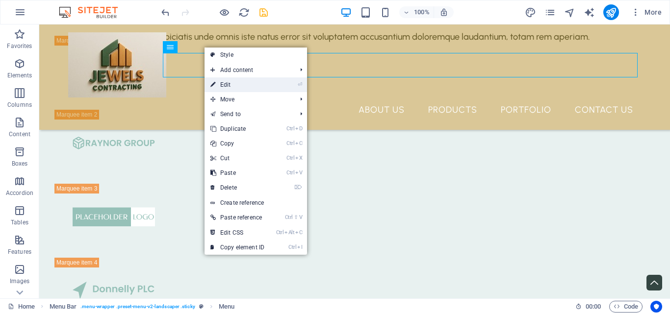
click at [226, 82] on link "⏎ Edit" at bounding box center [237, 84] width 66 height 15
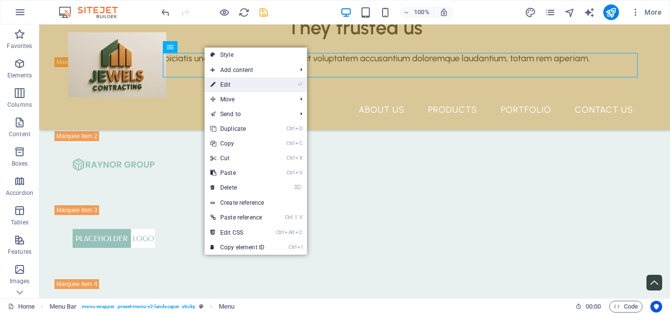
select select "1"
select select
select select "2"
select select
select select "3"
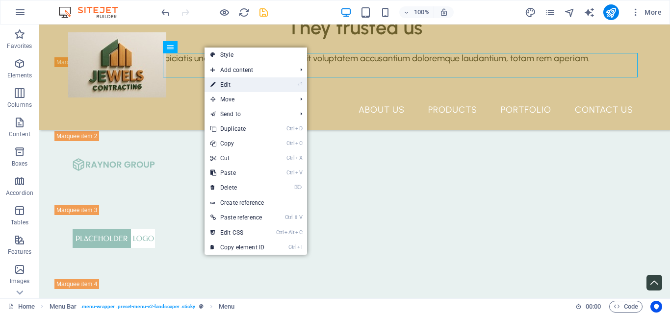
select select
select select "4"
select select
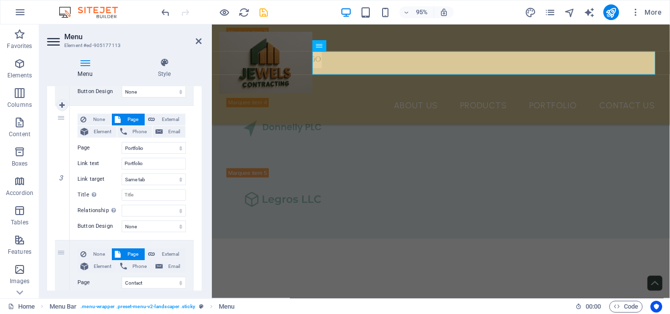
scroll to position [455, 0]
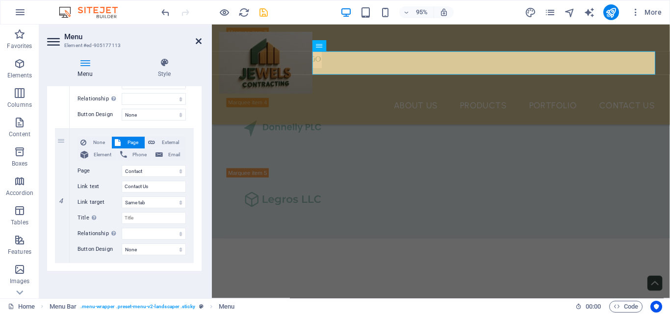
click at [199, 38] on icon at bounding box center [199, 41] width 6 height 8
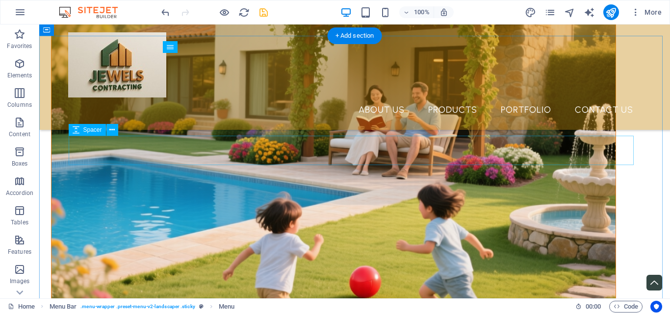
scroll to position [1667, 0]
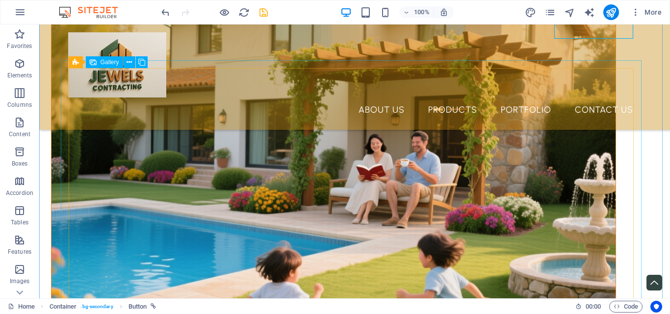
scroll to position [1814, 0]
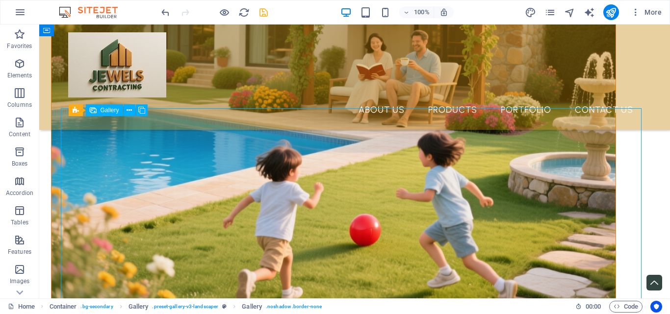
scroll to position [1765, 0]
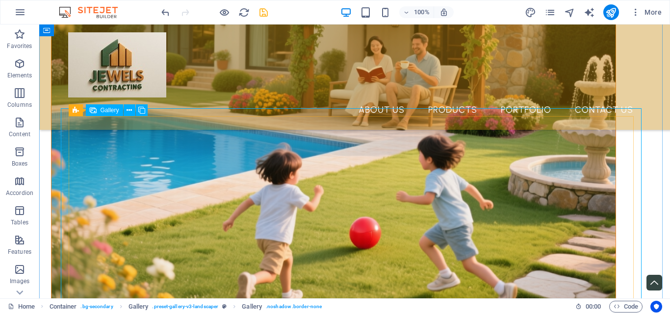
click at [142, 110] on icon at bounding box center [141, 110] width 7 height 10
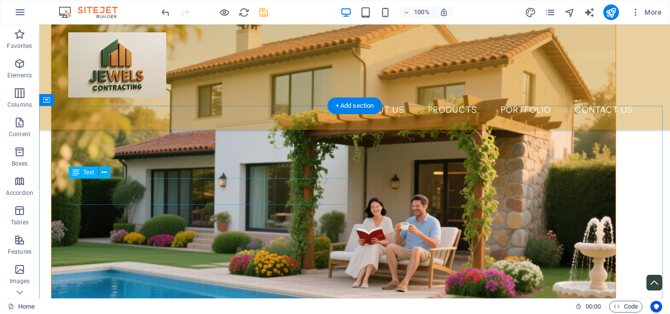
scroll to position [1656, 0]
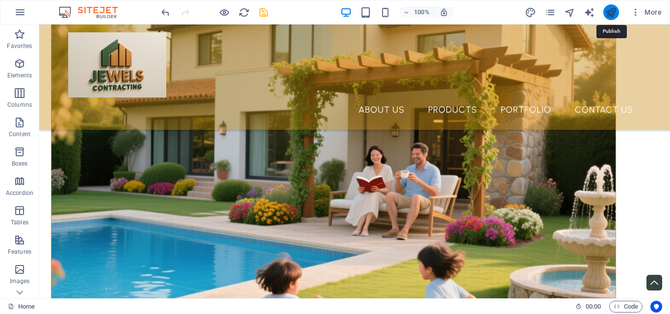
click at [615, 12] on icon "publish" at bounding box center [610, 12] width 11 height 11
